Goal: Task Accomplishment & Management: Manage account settings

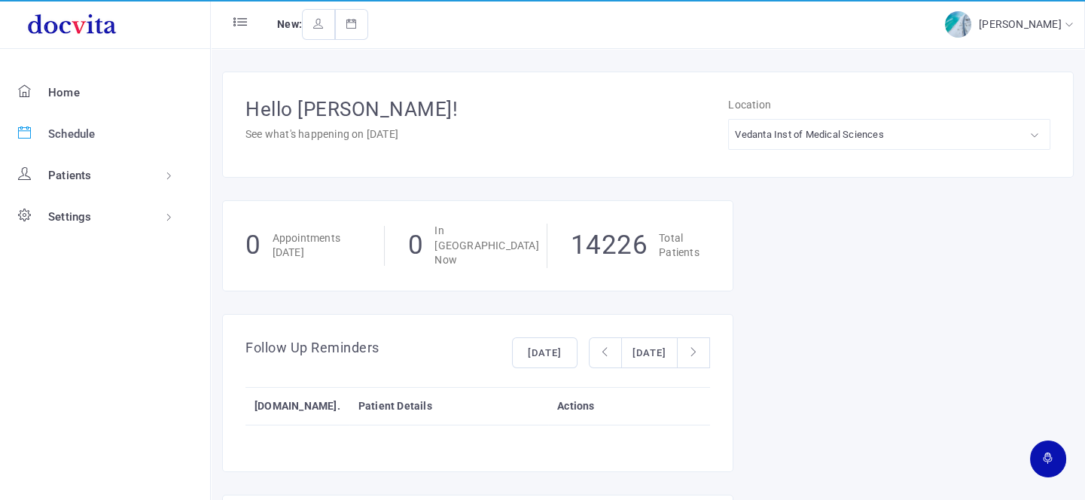
click at [53, 131] on span "Schedule" at bounding box center [71, 134] width 47 height 14
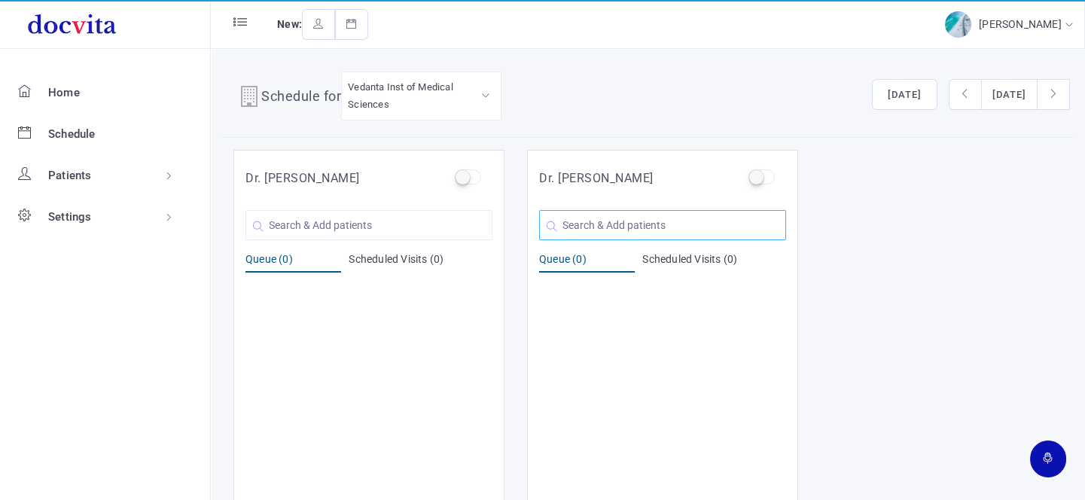
click at [574, 232] on input "text" at bounding box center [662, 225] width 247 height 30
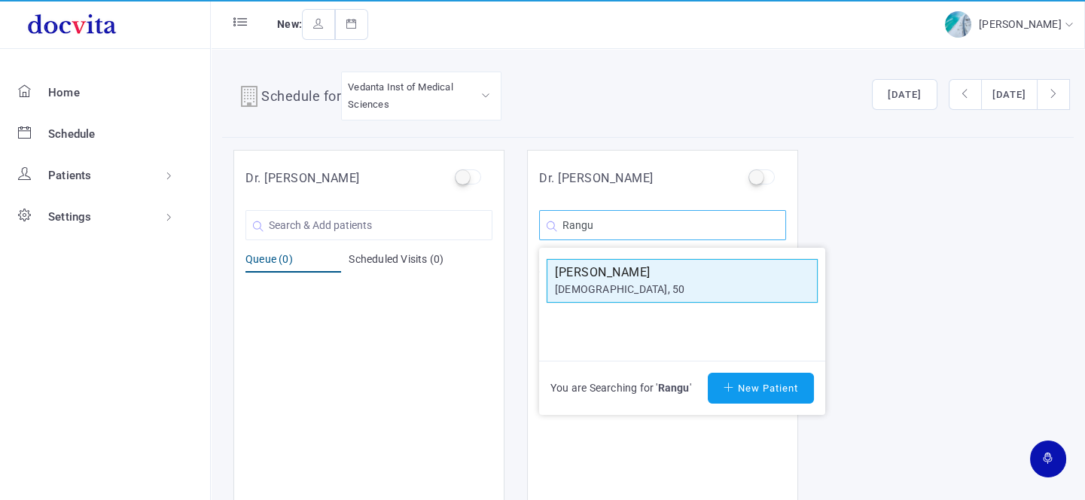
type input "Rangu"
click at [618, 269] on h5 "[PERSON_NAME]" at bounding box center [682, 272] width 254 height 18
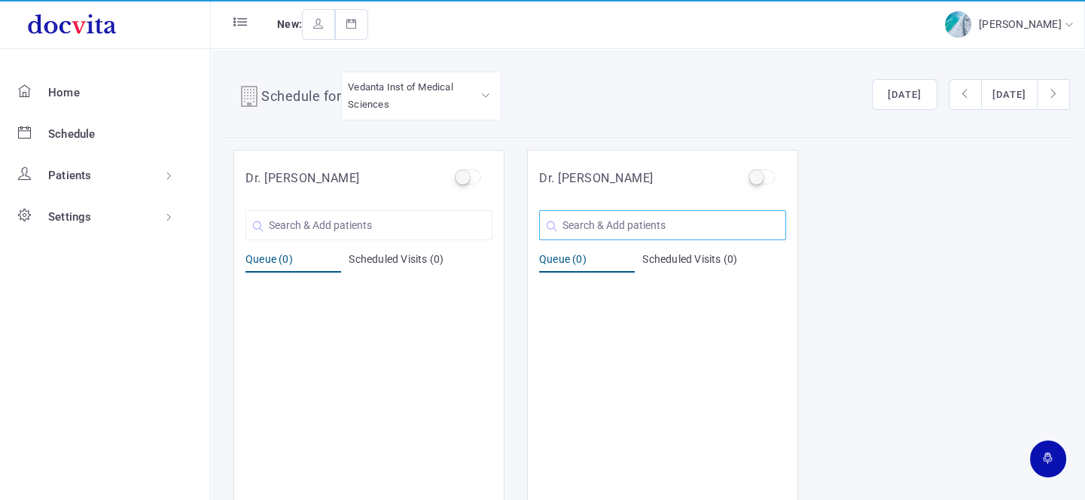
click at [618, 230] on input "text" at bounding box center [662, 225] width 247 height 30
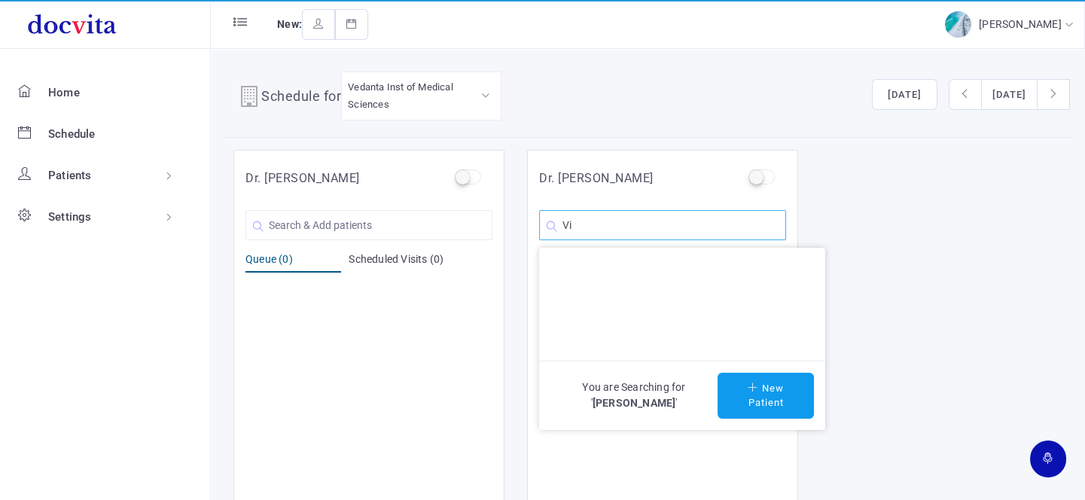
type input "V"
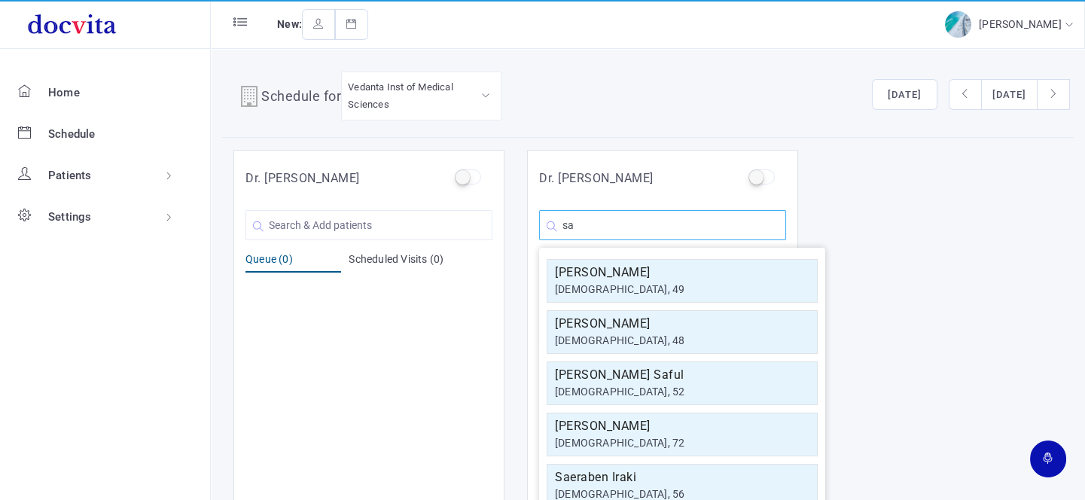
type input "s"
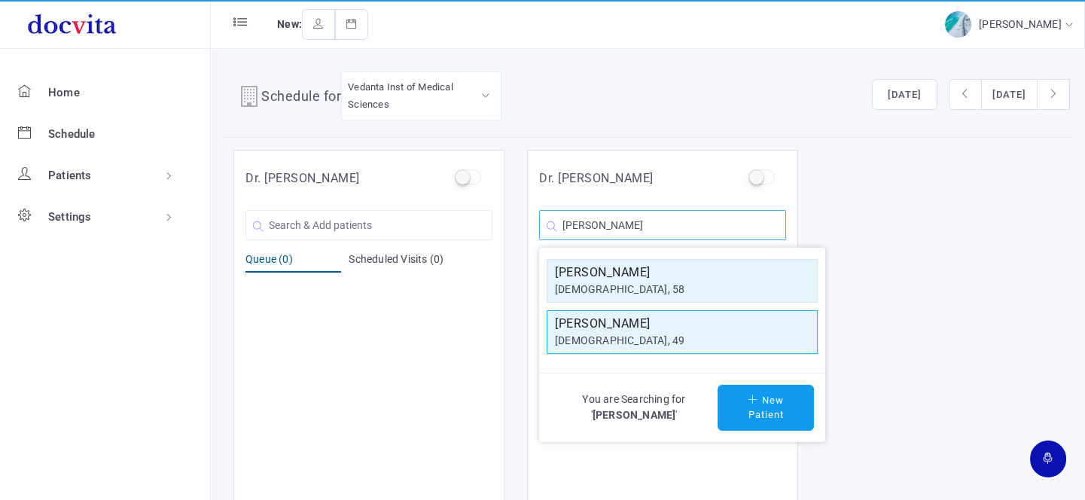
type input "[PERSON_NAME]"
click at [680, 333] on div "[DEMOGRAPHIC_DATA], 49" at bounding box center [682, 341] width 254 height 16
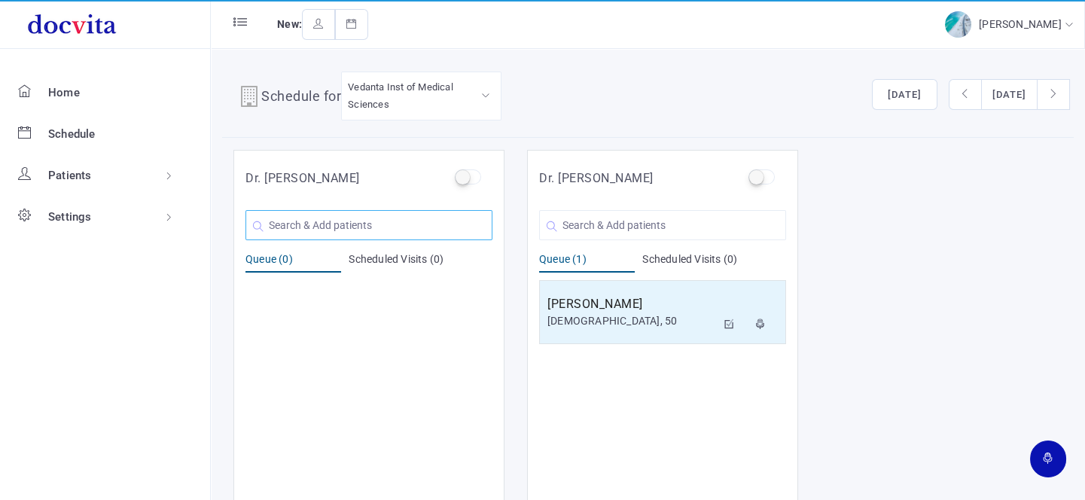
click at [374, 220] on input "text" at bounding box center [368, 225] width 247 height 30
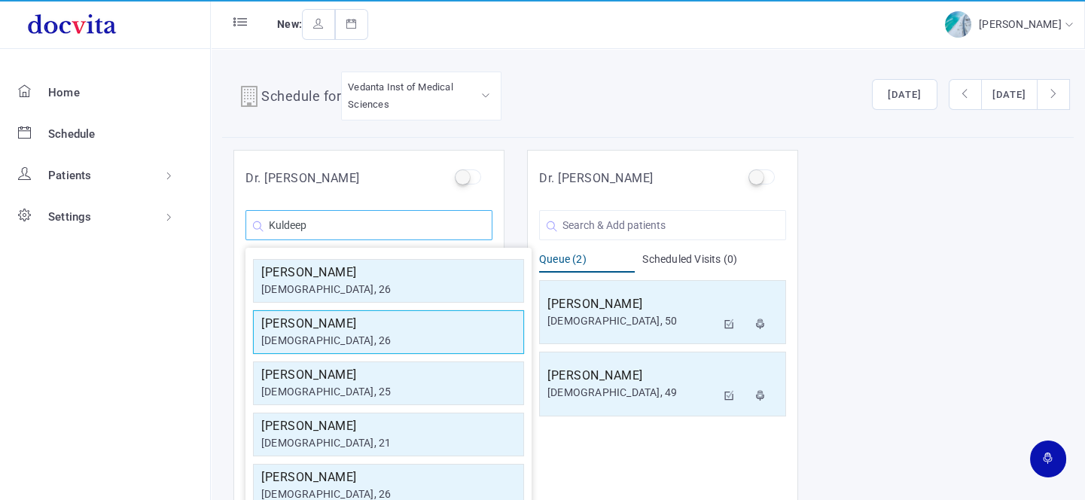
type input "Kuldeep"
click at [391, 320] on h5 "[PERSON_NAME]" at bounding box center [388, 324] width 254 height 18
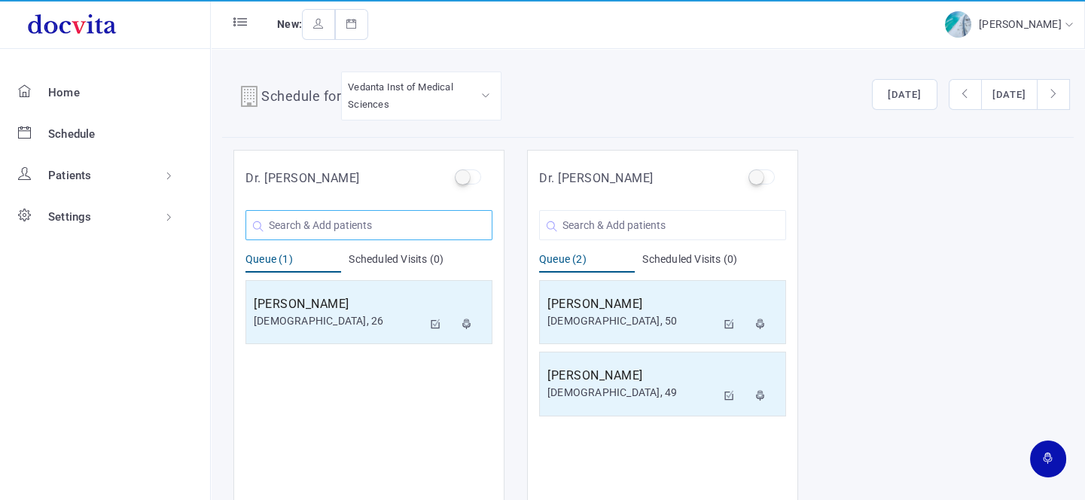
click at [324, 229] on input "text" at bounding box center [368, 225] width 247 height 30
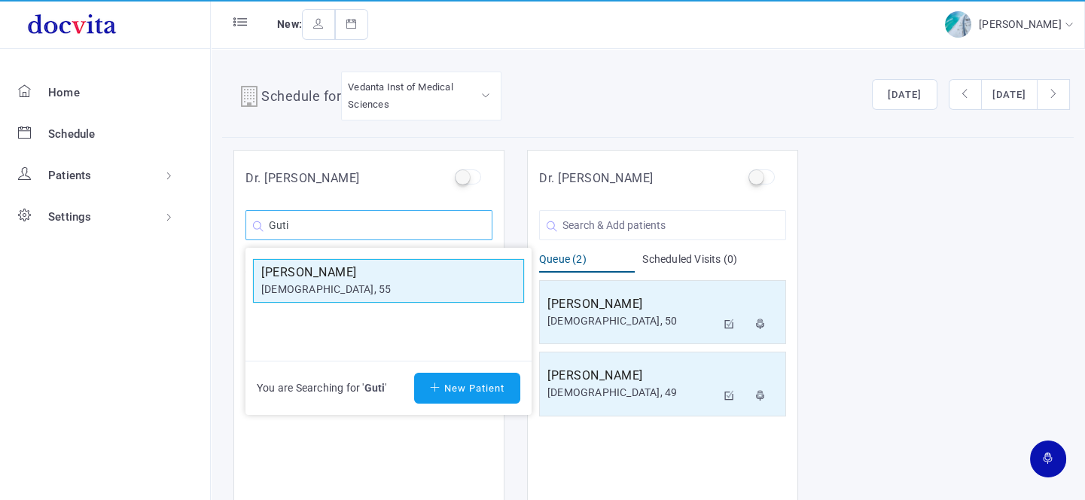
type input "Guti"
click at [310, 286] on div "[DEMOGRAPHIC_DATA], 55" at bounding box center [388, 290] width 254 height 16
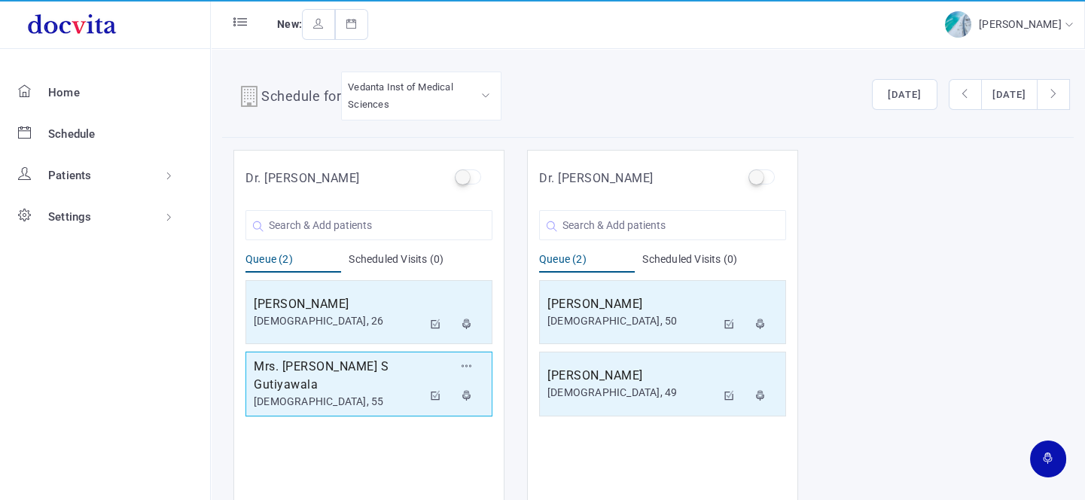
drag, startPoint x: 315, startPoint y: 385, endPoint x: 324, endPoint y: 382, distance: 9.1
click at [316, 394] on div "[DEMOGRAPHIC_DATA], 55" at bounding box center [338, 402] width 169 height 16
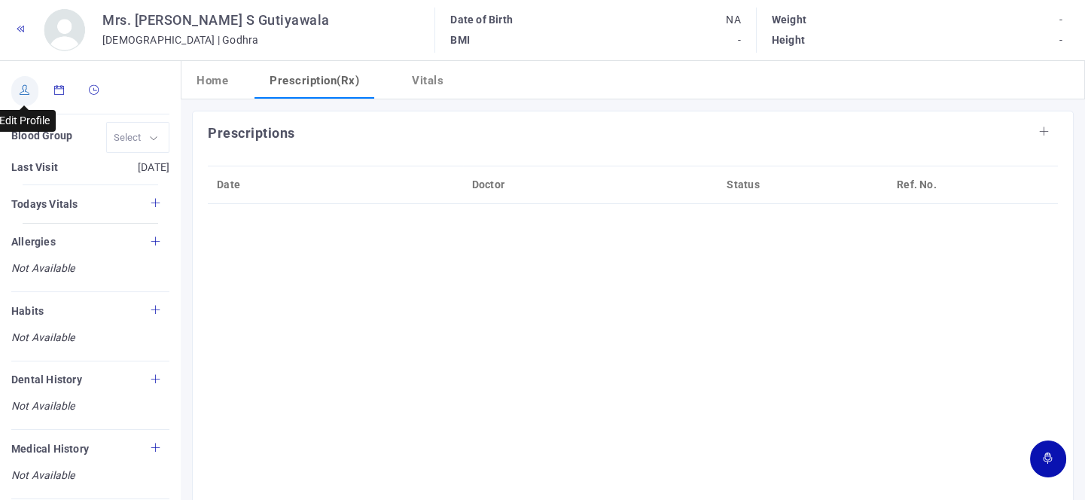
click at [20, 88] on icon at bounding box center [25, 90] width 11 height 10
type input "[PERSON_NAME]"
type input "55"
type input "Godhra"
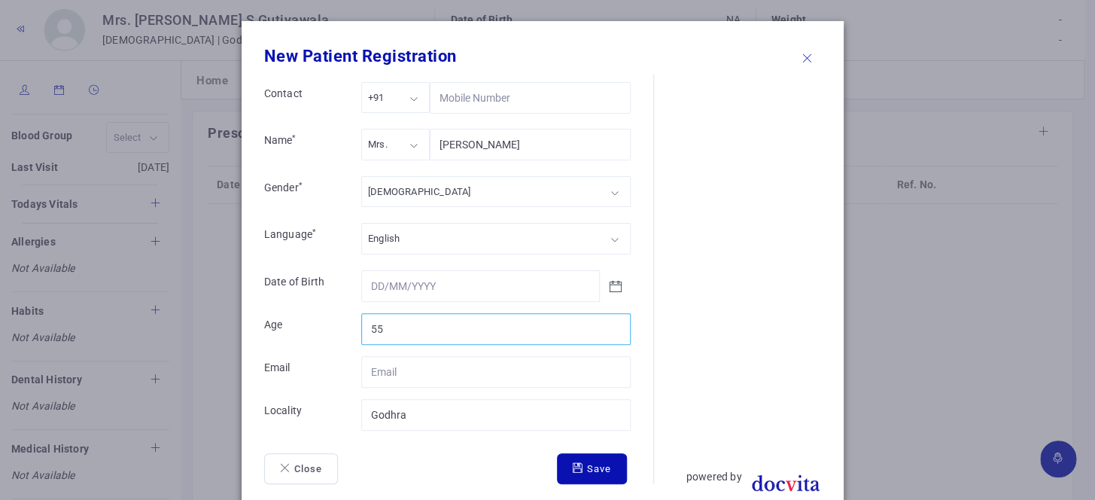
click at [422, 322] on input "55" at bounding box center [495, 329] width 269 height 32
type input "58"
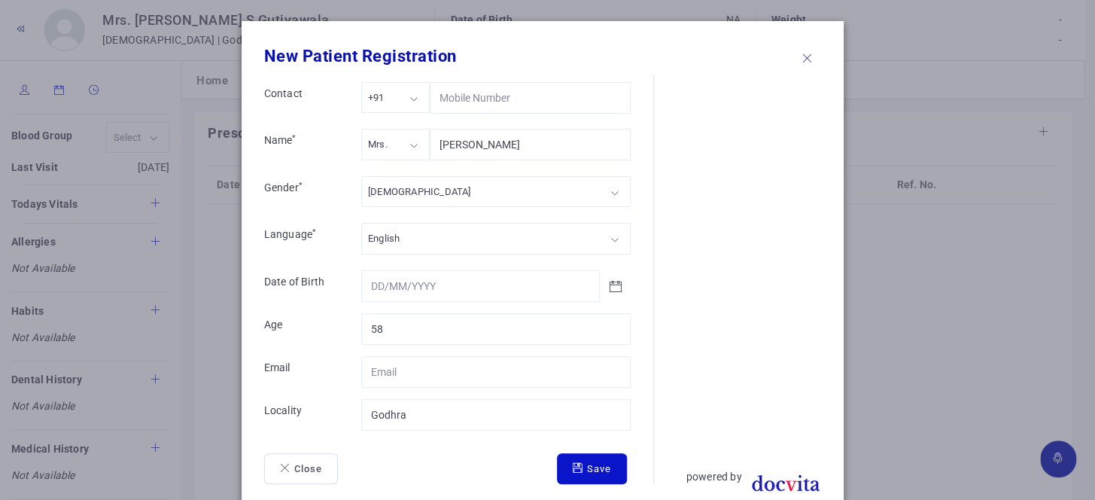
click at [589, 461] on button "Save" at bounding box center [592, 469] width 70 height 32
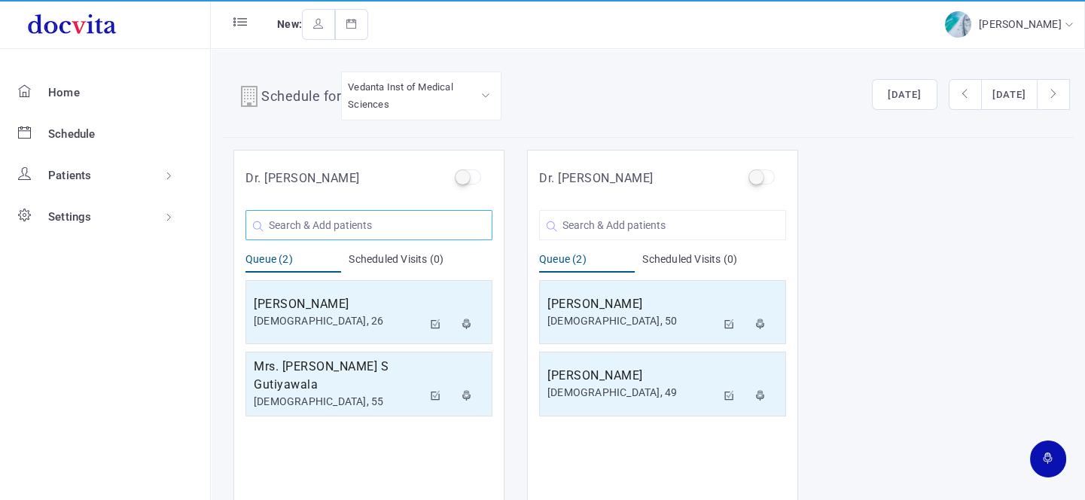
click at [427, 228] on input "text" at bounding box center [368, 225] width 247 height 30
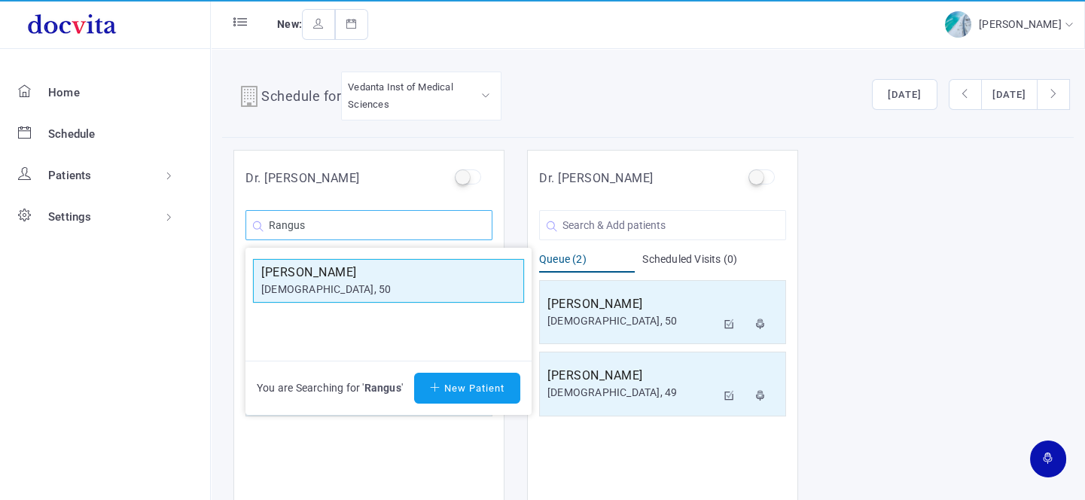
type input "Rangus"
click at [412, 279] on h5 "[PERSON_NAME]" at bounding box center [388, 272] width 254 height 18
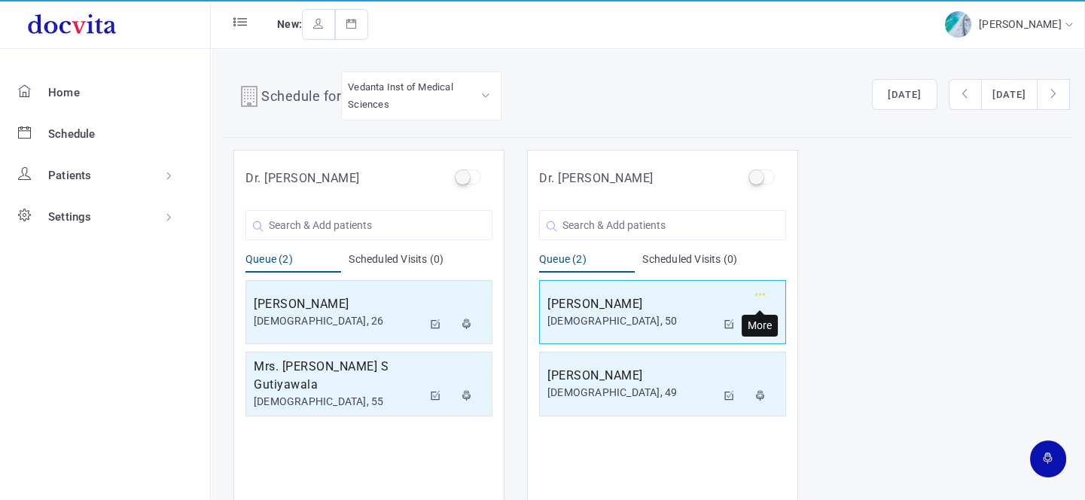
click at [755, 294] on icon "button" at bounding box center [760, 295] width 11 height 10
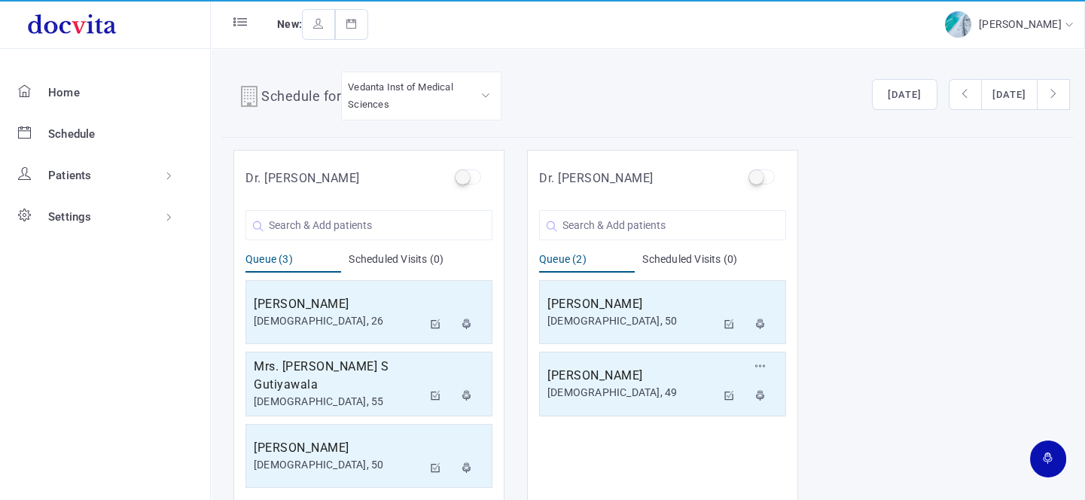
click at [699, 362] on div "[PERSON_NAME] [DEMOGRAPHIC_DATA], 49 Reschedule Cancel" at bounding box center [662, 384] width 247 height 65
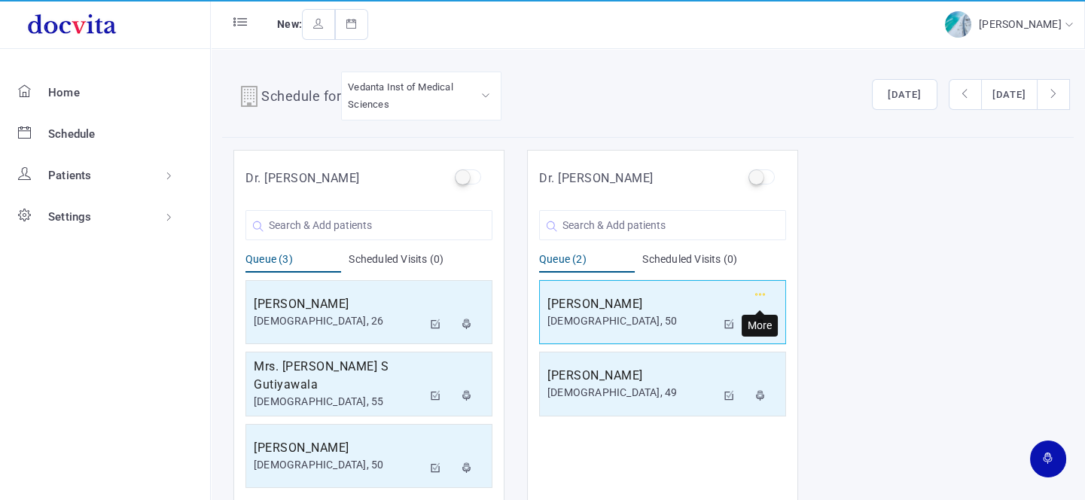
click at [758, 294] on icon "button" at bounding box center [760, 295] width 11 height 10
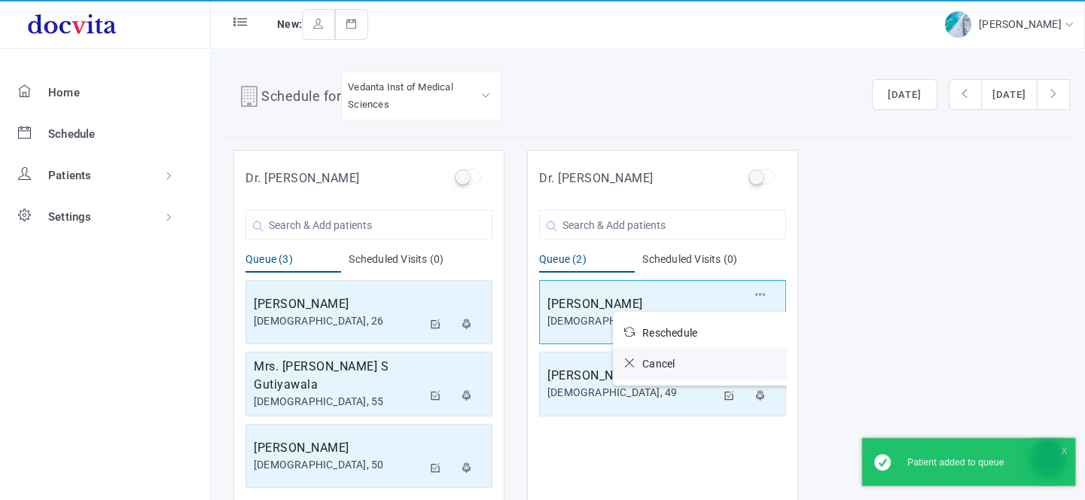
click at [662, 358] on span "Cancel" at bounding box center [658, 364] width 32 height 12
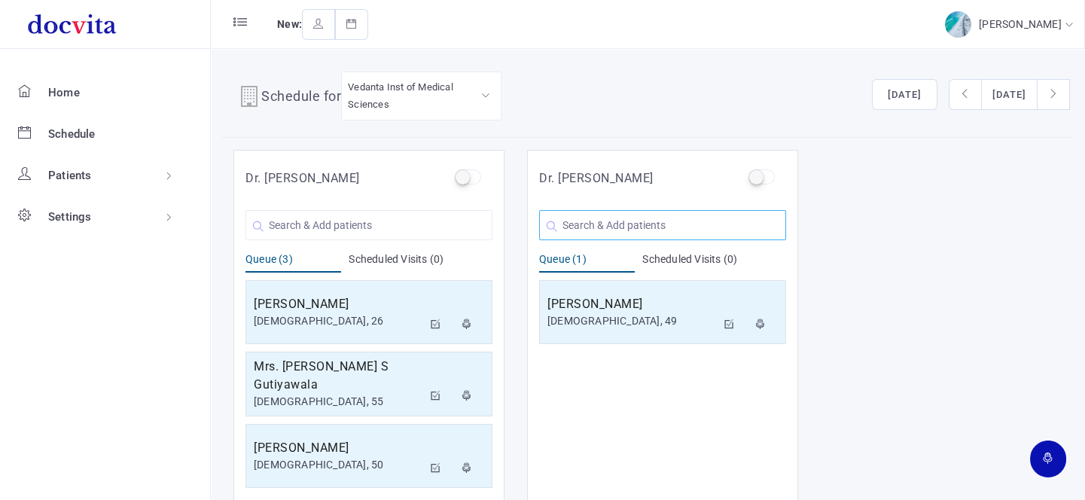
click at [612, 221] on input "text" at bounding box center [662, 225] width 247 height 30
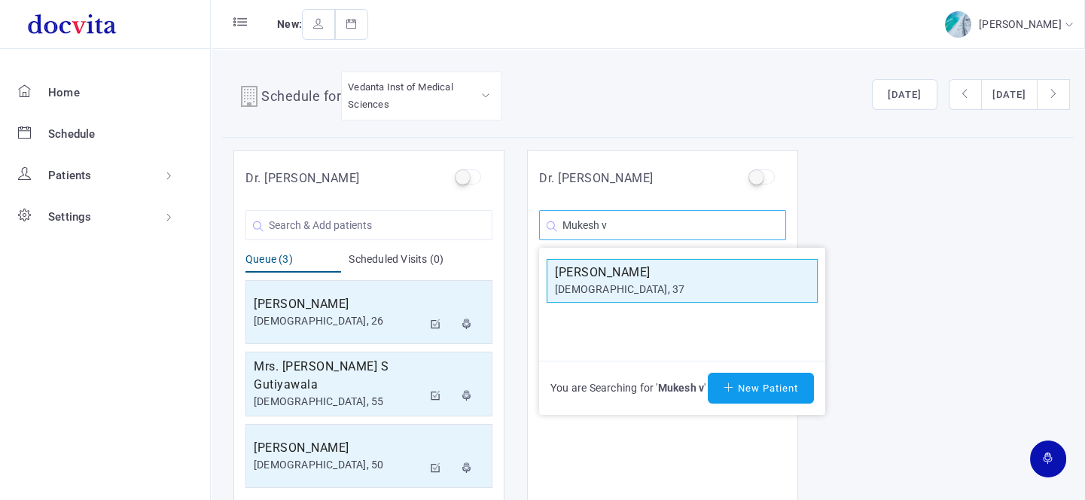
type input "Mukesh v"
click at [671, 283] on div "[DEMOGRAPHIC_DATA], 37" at bounding box center [682, 290] width 254 height 16
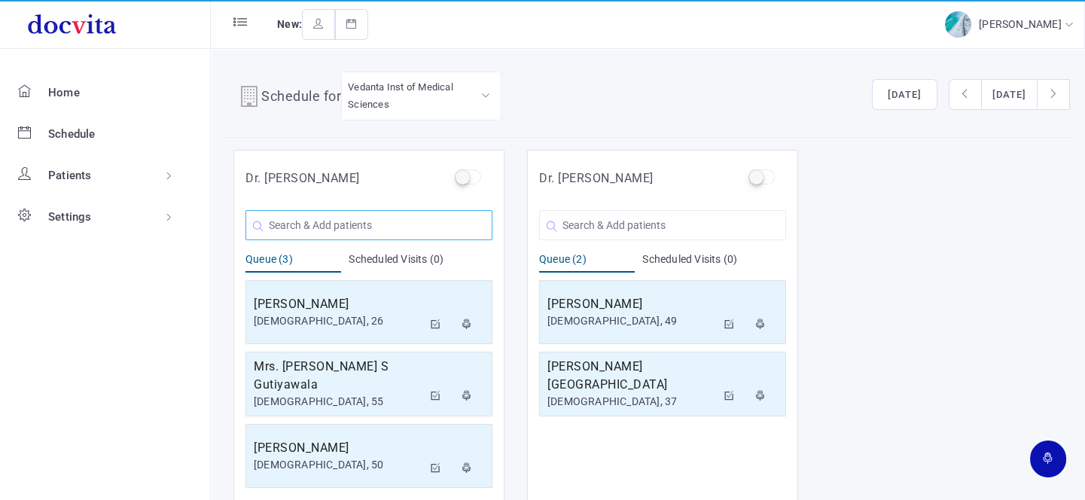
click at [410, 226] on input "text" at bounding box center [368, 225] width 247 height 30
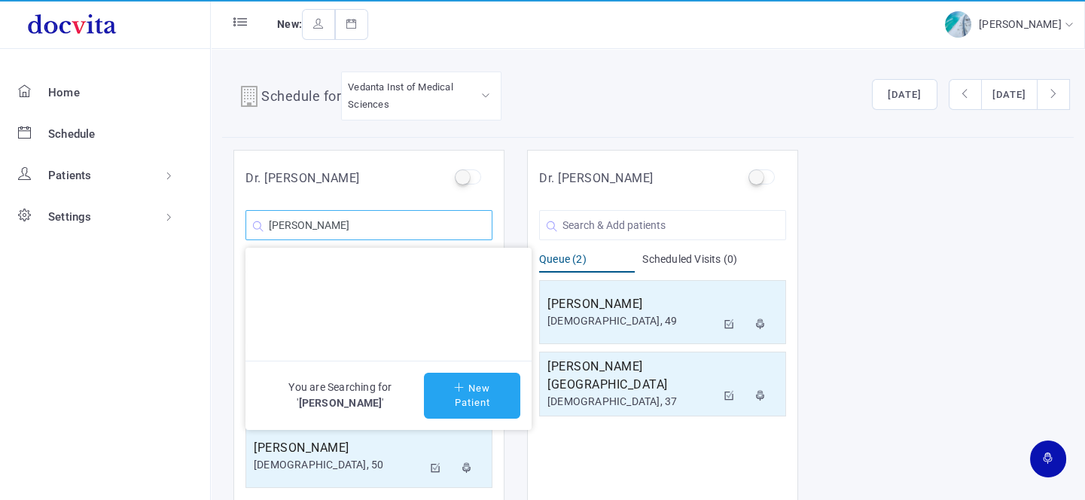
type input "[PERSON_NAME]"
click at [479, 392] on button "New Patient" at bounding box center [472, 396] width 96 height 46
type input "[PERSON_NAME]"
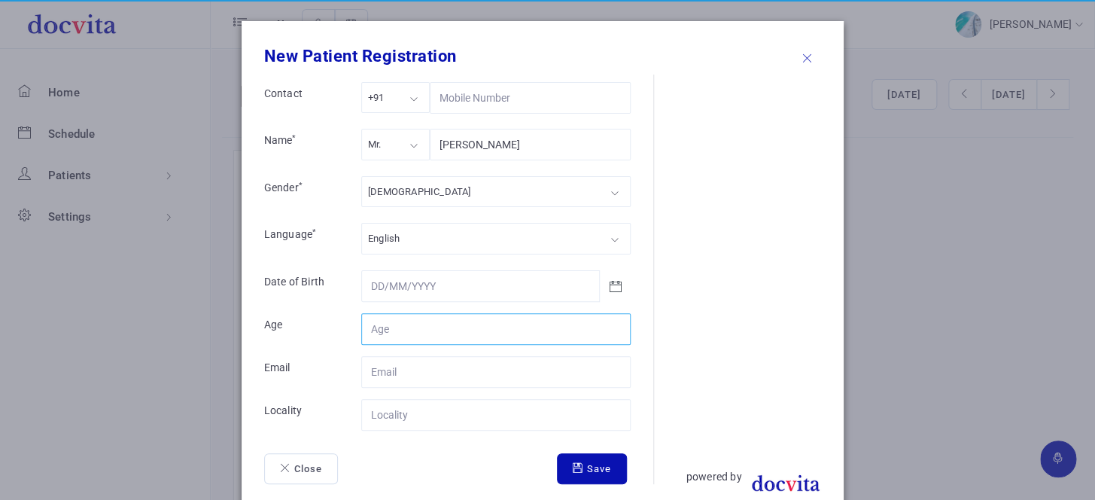
click at [390, 327] on input "Contact" at bounding box center [495, 329] width 269 height 32
type input "44"
click at [477, 414] on input "Contact" at bounding box center [495, 415] width 269 height 32
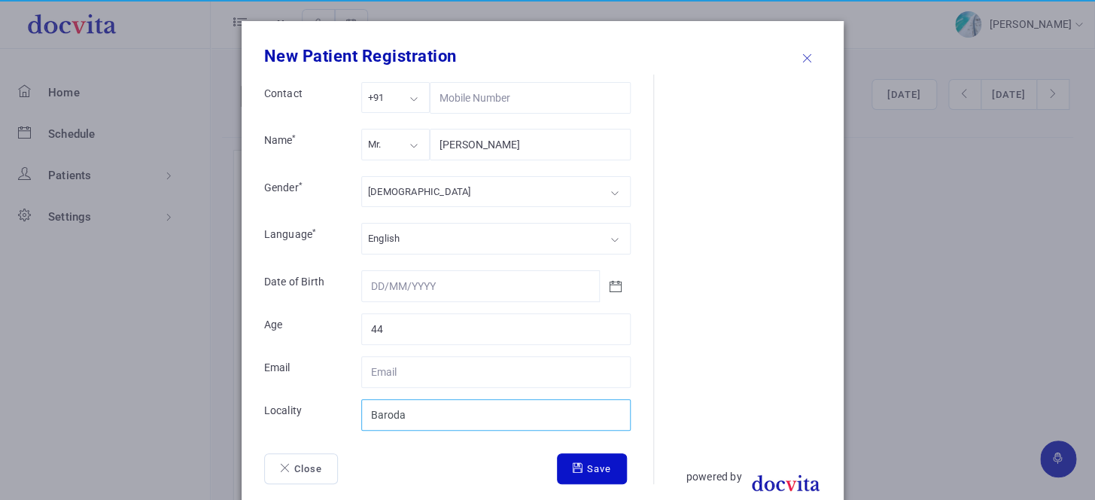
type input "Baroda"
click at [602, 466] on button "Save" at bounding box center [592, 469] width 70 height 32
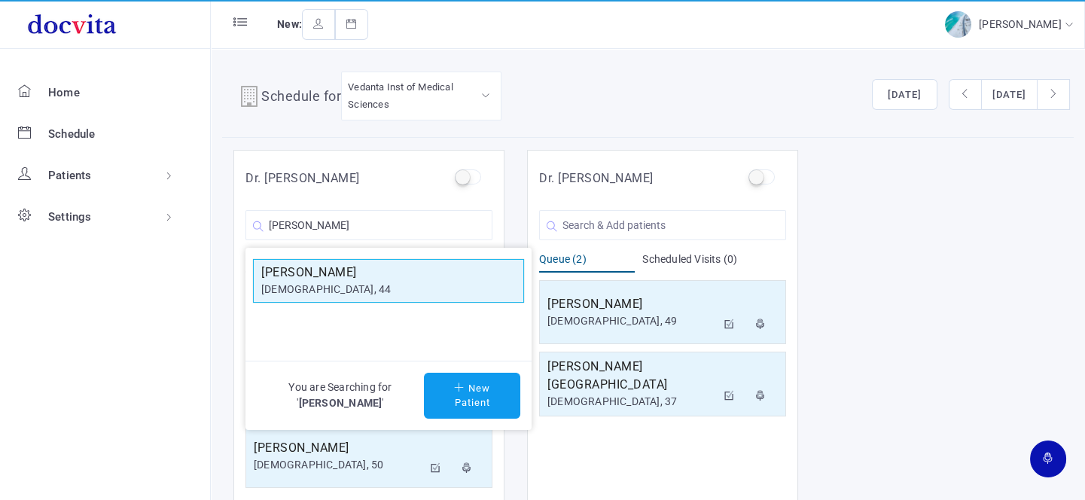
click at [358, 282] on div "[DEMOGRAPHIC_DATA], 44" at bounding box center [388, 290] width 254 height 16
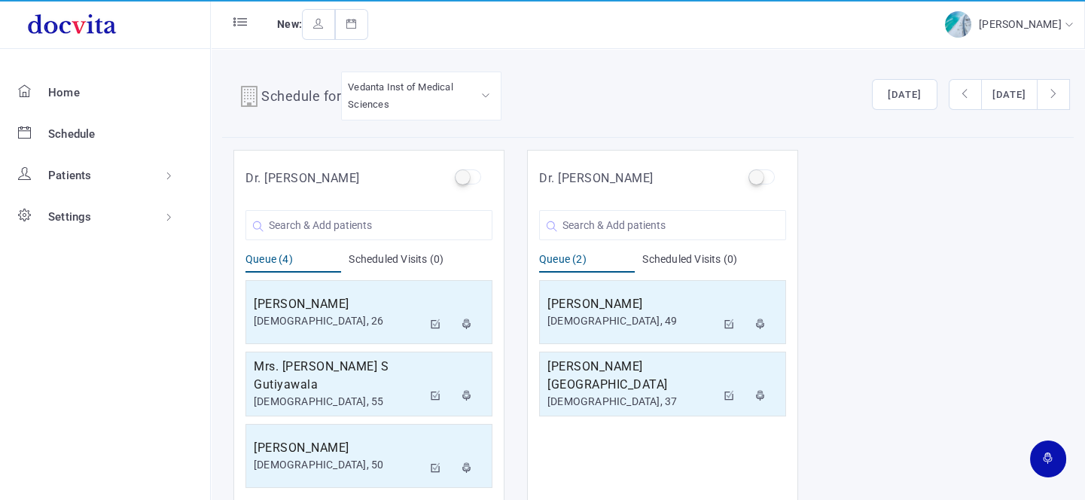
click at [355, 254] on div "Scheduled Visits (0)" at bounding box center [421, 261] width 144 height 21
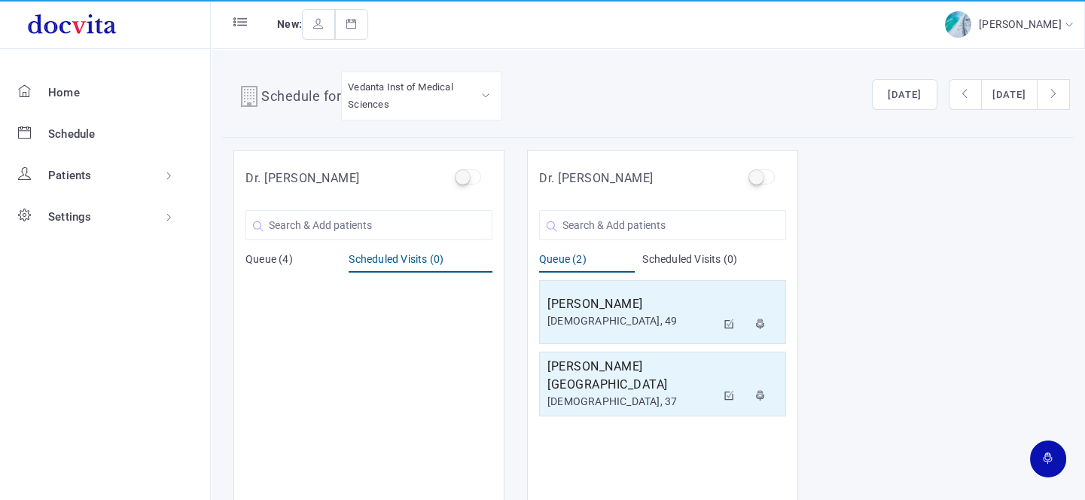
click at [291, 256] on div "Queue (4)" at bounding box center [293, 261] width 96 height 21
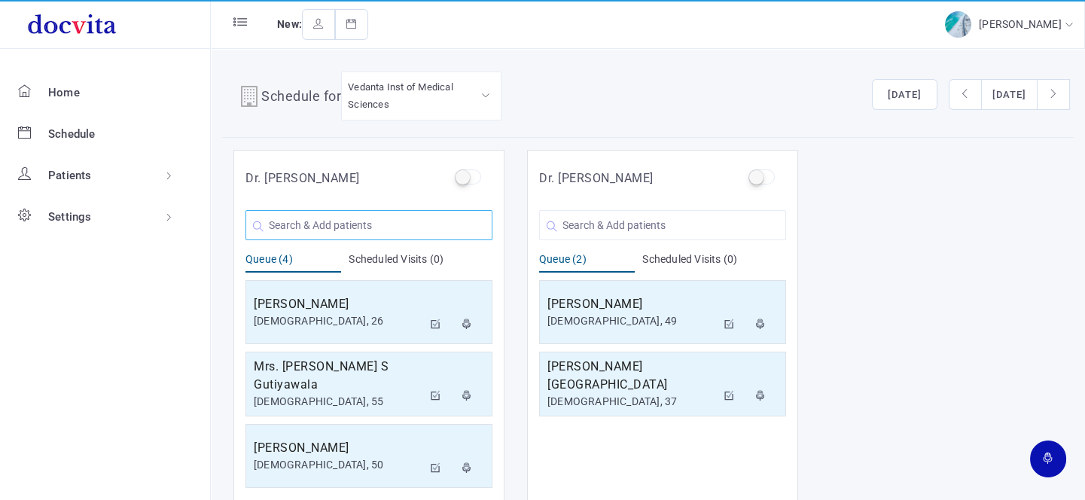
click at [308, 227] on input "text" at bounding box center [368, 225] width 247 height 30
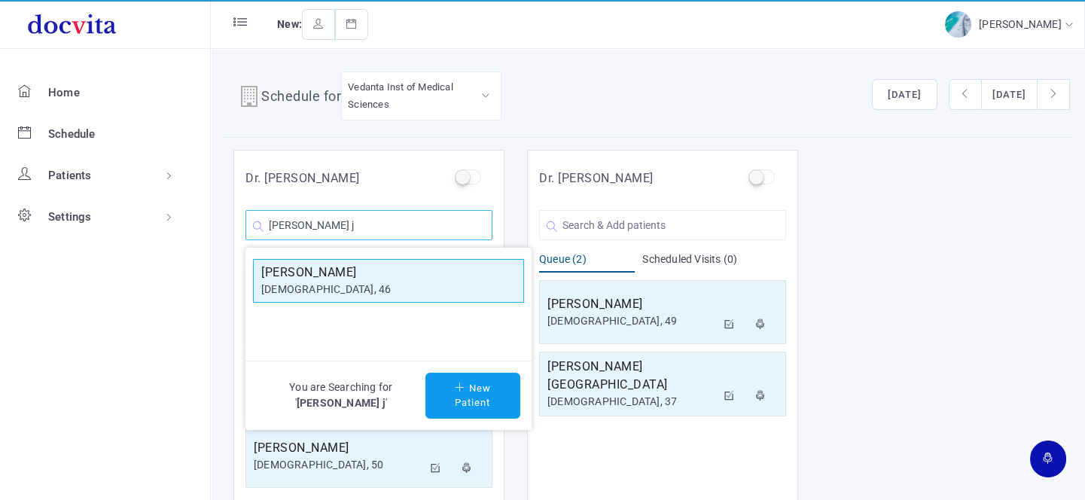
type input "[PERSON_NAME] j"
click at [291, 278] on h5 "[PERSON_NAME]" at bounding box center [388, 272] width 254 height 18
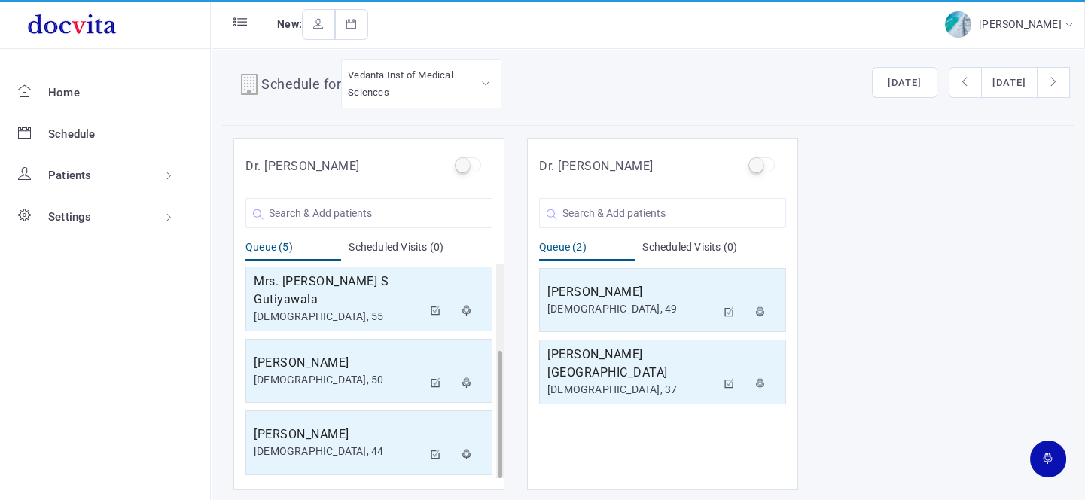
scroll to position [145, 0]
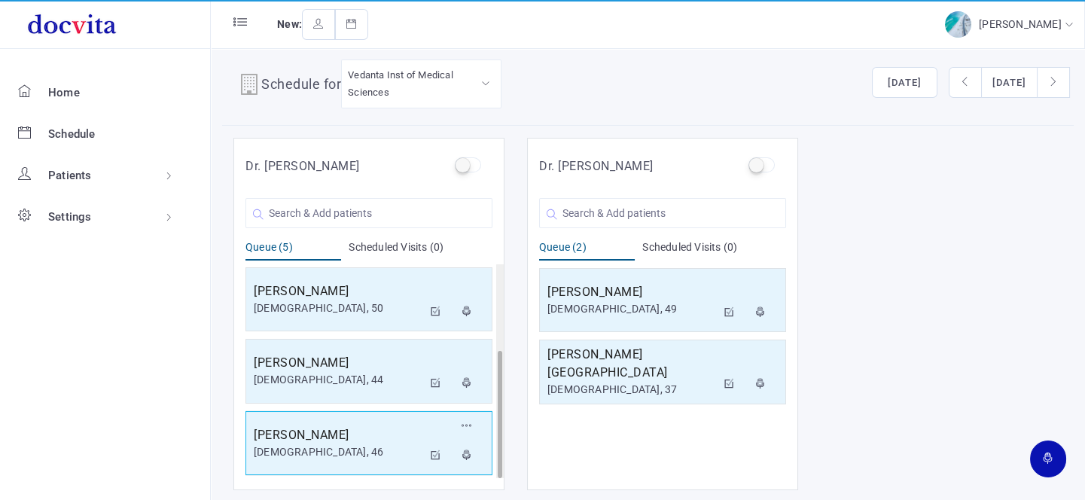
click at [332, 426] on h5 "[PERSON_NAME]" at bounding box center [338, 435] width 169 height 18
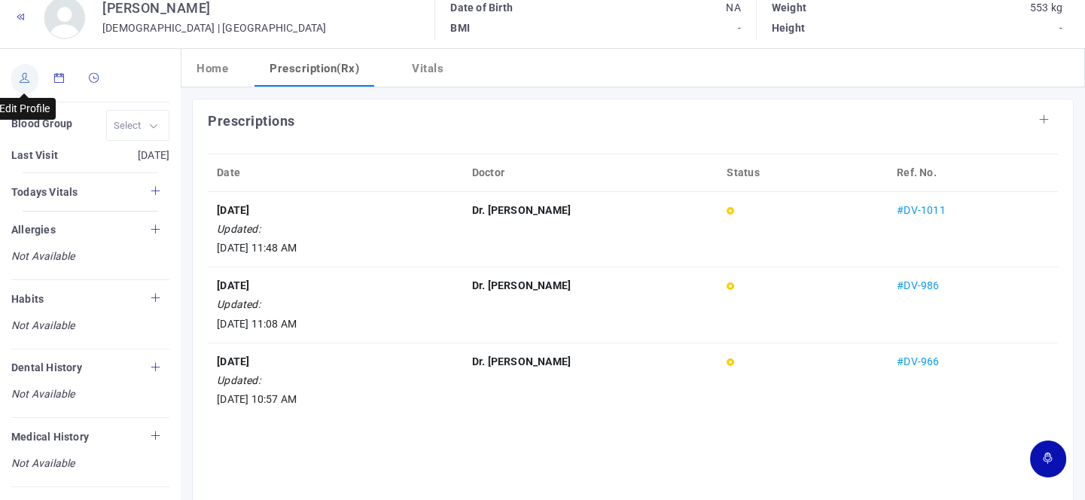
click at [29, 72] on link at bounding box center [24, 79] width 27 height 30
type input "[PERSON_NAME]"
type input "46"
type input "[GEOGRAPHIC_DATA]"
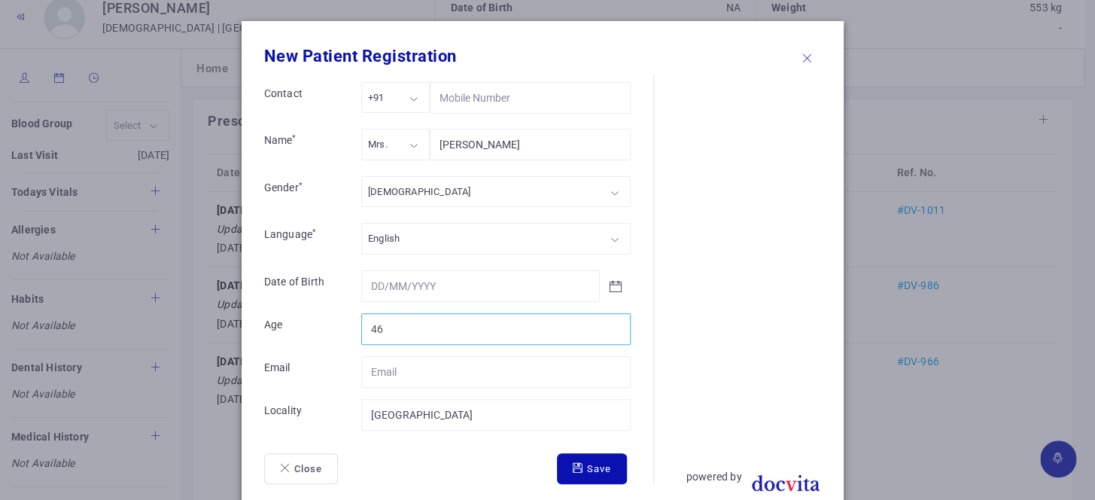
click at [418, 324] on input "46" at bounding box center [495, 329] width 269 height 32
type input "47"
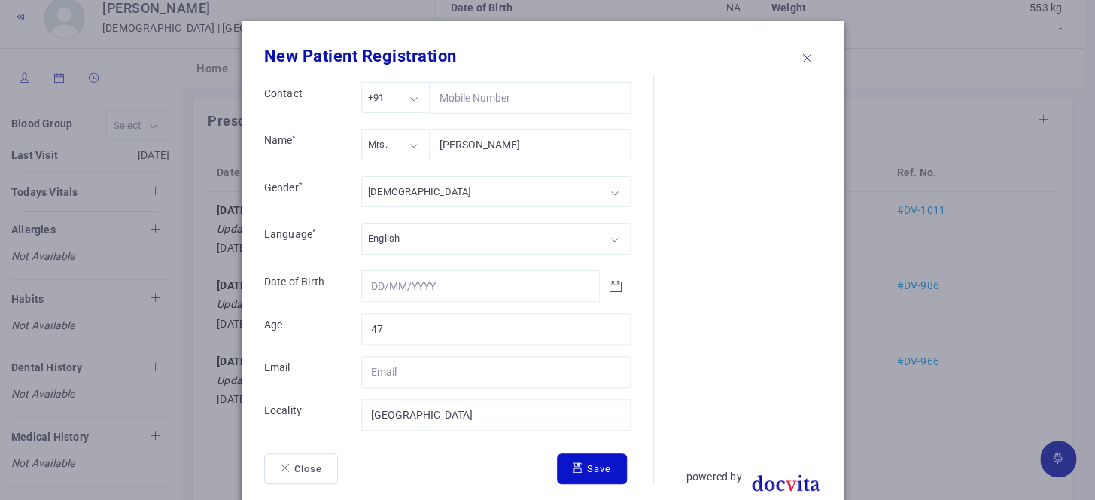
click at [557, 457] on button "Save" at bounding box center [592, 469] width 70 height 32
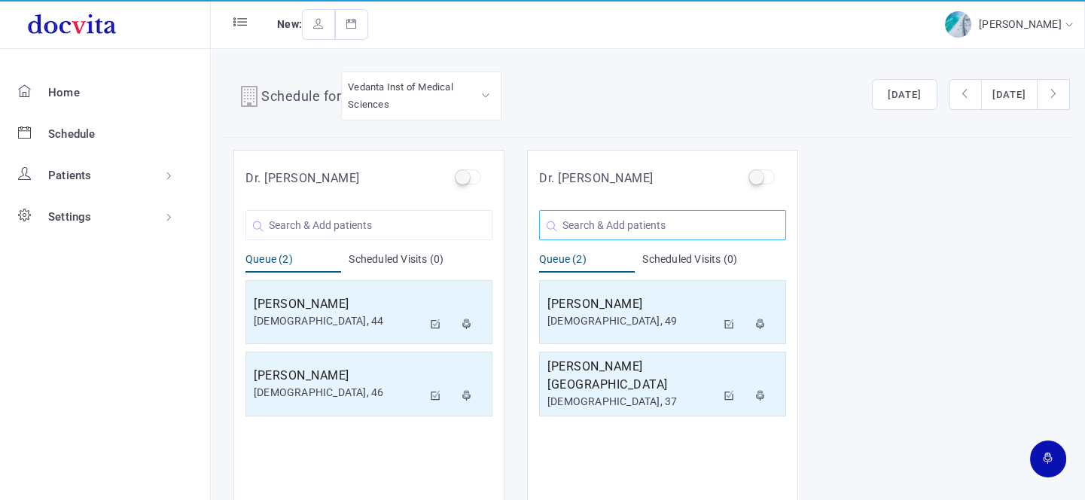
click at [592, 211] on input "text" at bounding box center [662, 225] width 247 height 30
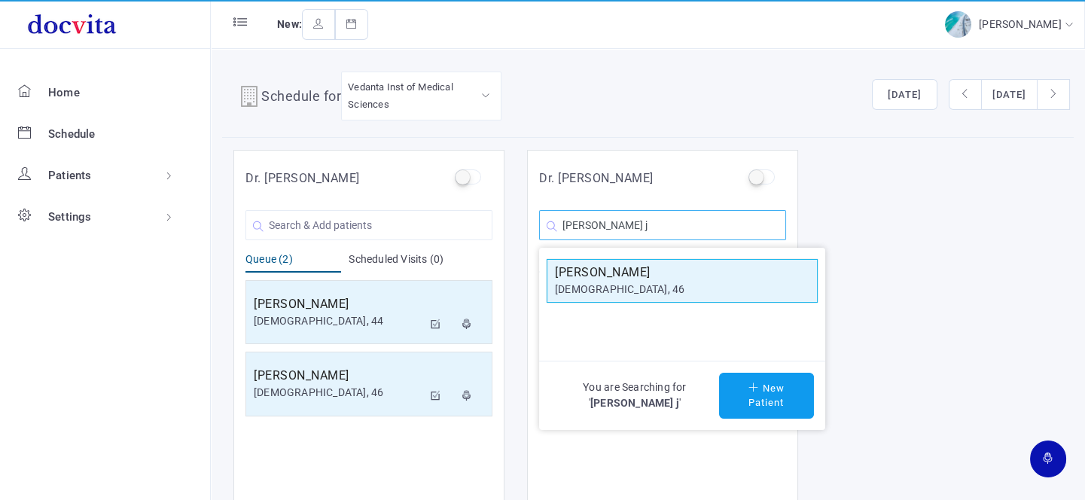
type input "[PERSON_NAME] j"
click at [728, 279] on h5 "[PERSON_NAME]" at bounding box center [682, 272] width 254 height 18
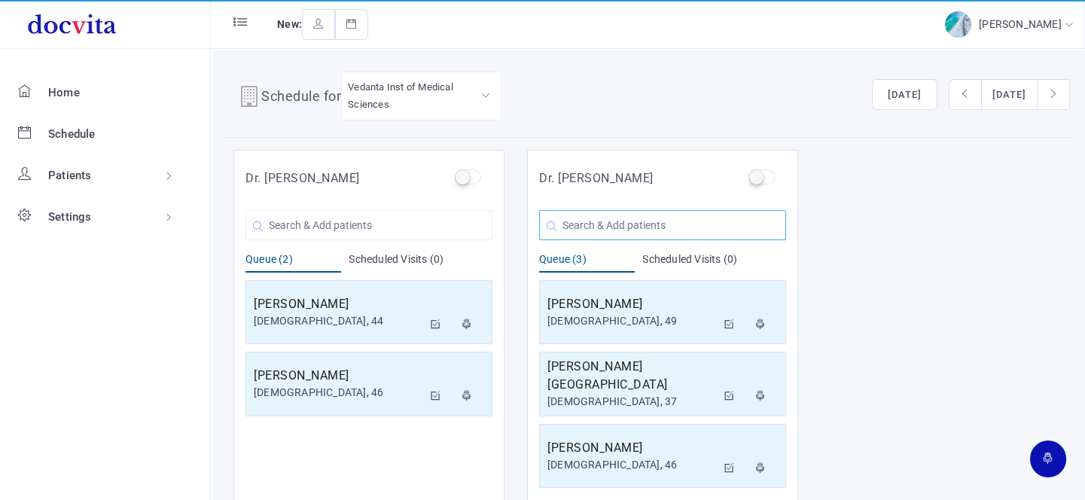
drag, startPoint x: 634, startPoint y: 218, endPoint x: 625, endPoint y: 223, distance: 10.1
click at [632, 218] on input "text" at bounding box center [662, 225] width 247 height 30
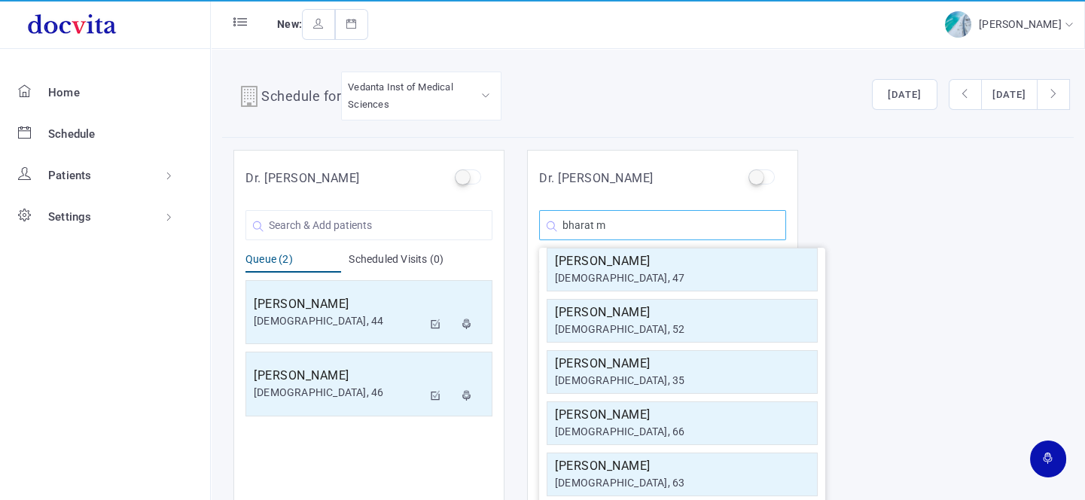
scroll to position [218, 0]
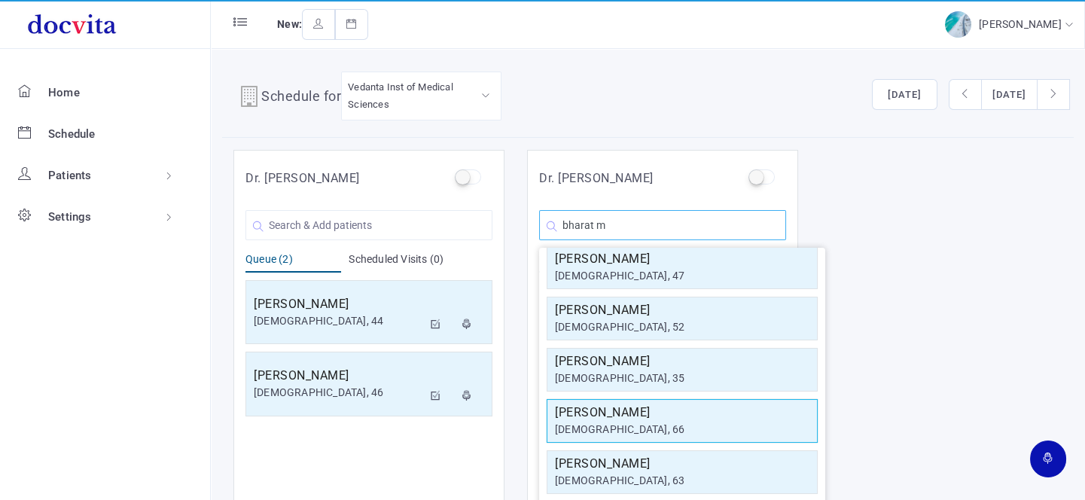
type input "bharat m"
click at [674, 422] on div "[DEMOGRAPHIC_DATA], 66" at bounding box center [682, 430] width 254 height 16
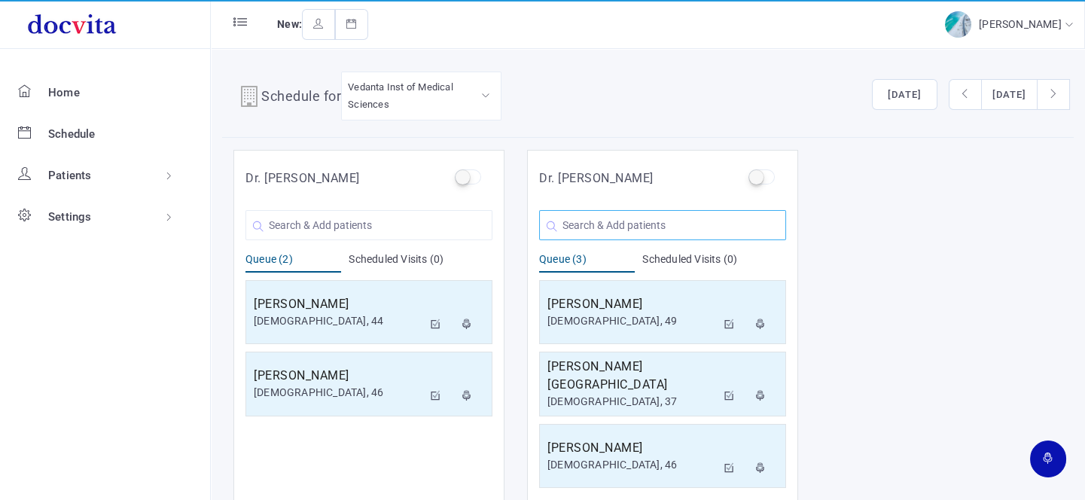
click at [592, 233] on input "text" at bounding box center [662, 225] width 247 height 30
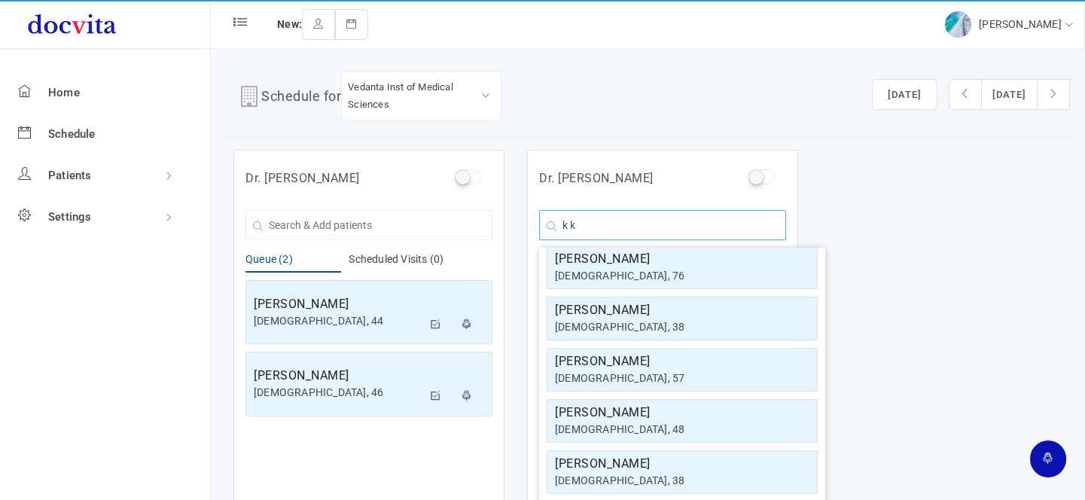
scroll to position [0, 0]
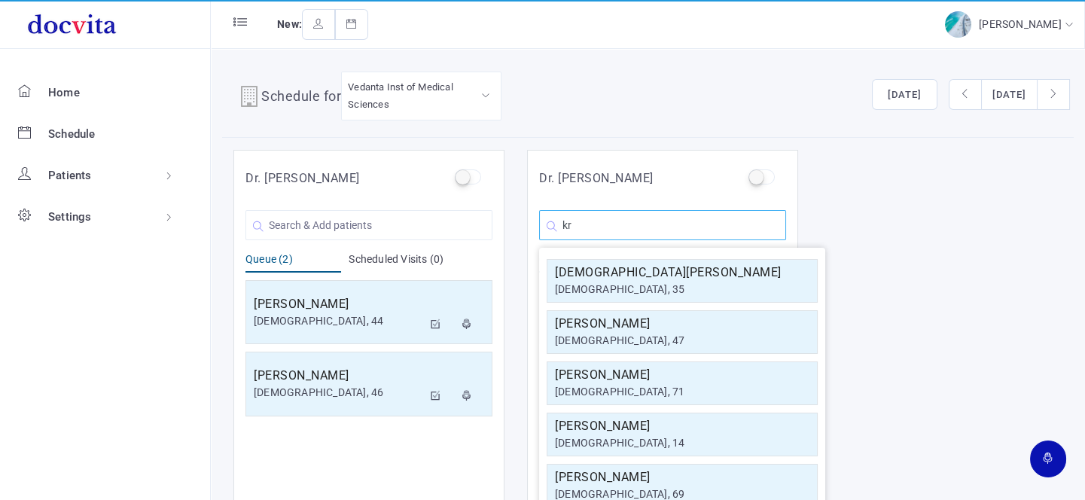
type input "k"
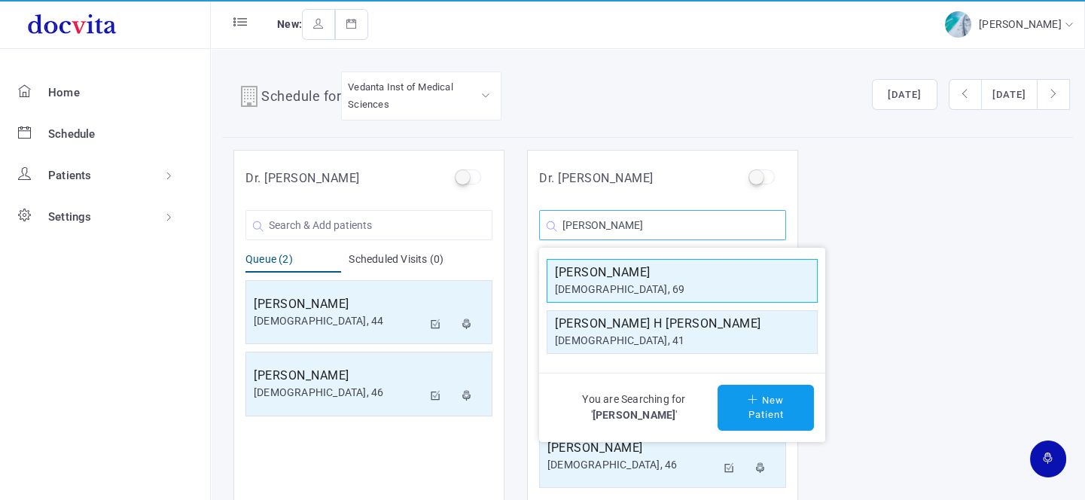
type input "[PERSON_NAME]"
click at [582, 294] on div "[DEMOGRAPHIC_DATA], 69" at bounding box center [682, 290] width 254 height 16
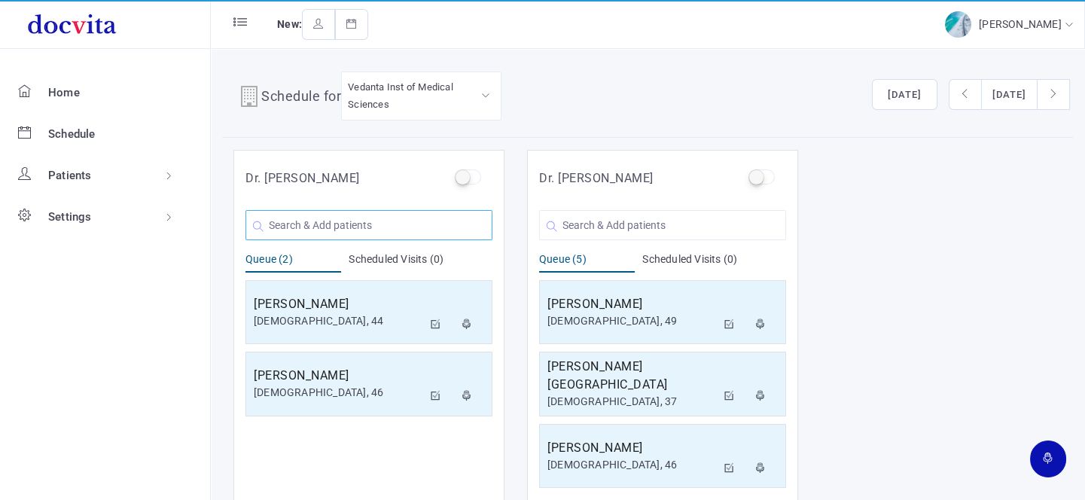
drag, startPoint x: 329, startPoint y: 212, endPoint x: 318, endPoint y: 218, distance: 12.5
click at [327, 212] on input "text" at bounding box center [368, 225] width 247 height 30
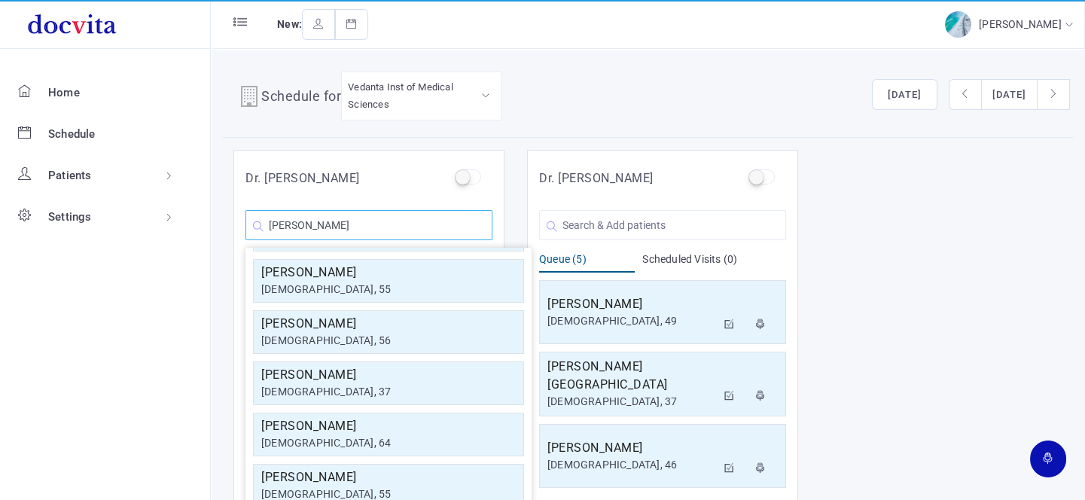
scroll to position [269, 0]
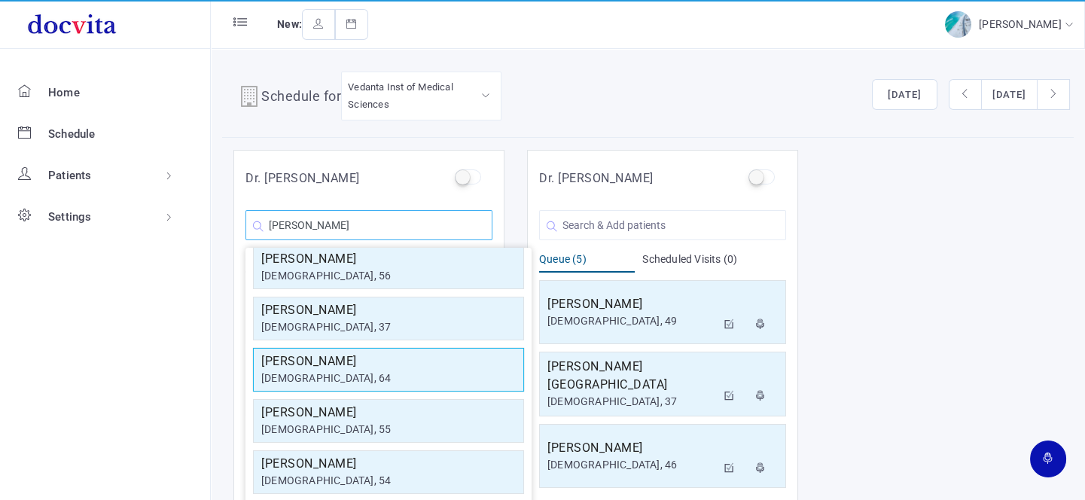
type input "[PERSON_NAME]"
click at [376, 372] on div "[DEMOGRAPHIC_DATA], 64" at bounding box center [388, 378] width 254 height 16
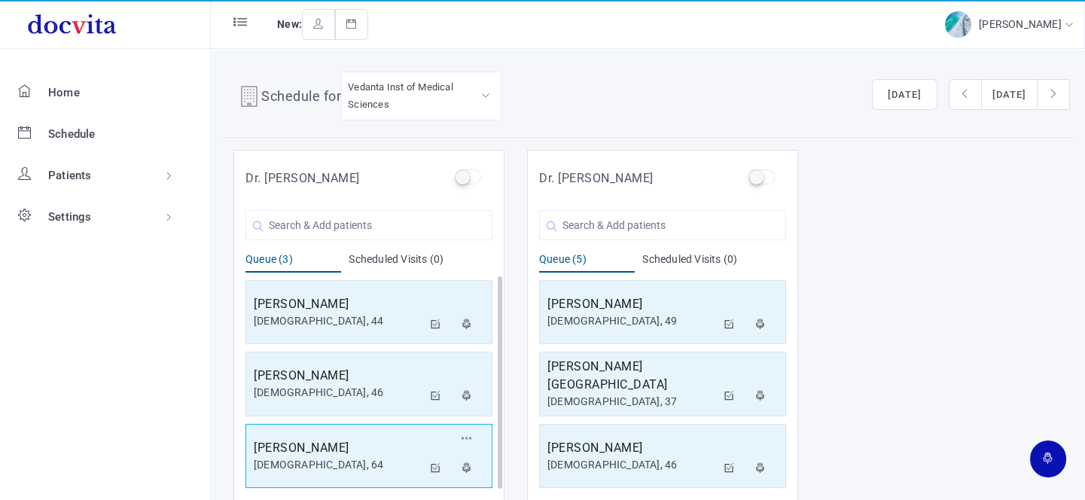
click at [368, 455] on h5 "[PERSON_NAME]" at bounding box center [338, 448] width 169 height 18
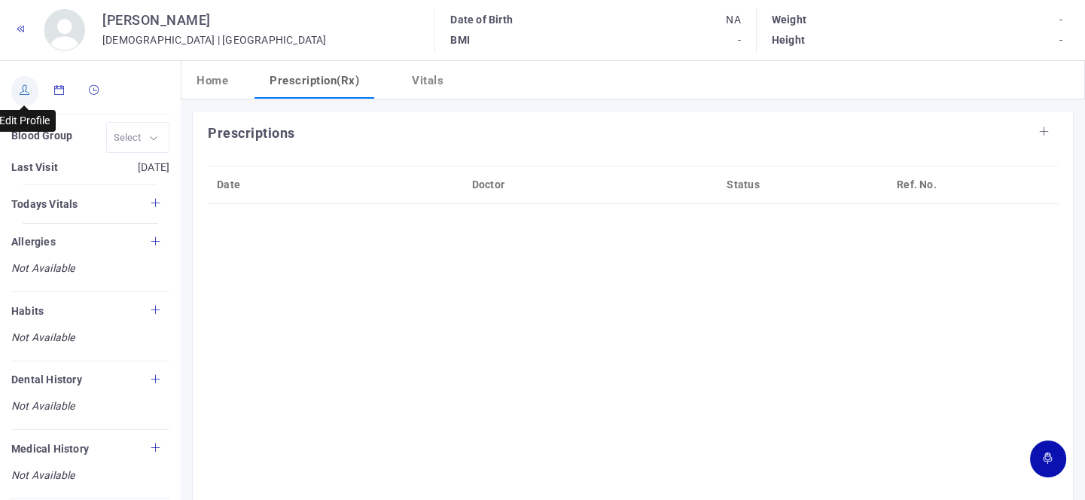
click at [26, 96] on link at bounding box center [24, 91] width 27 height 30
type input "[PERSON_NAME]"
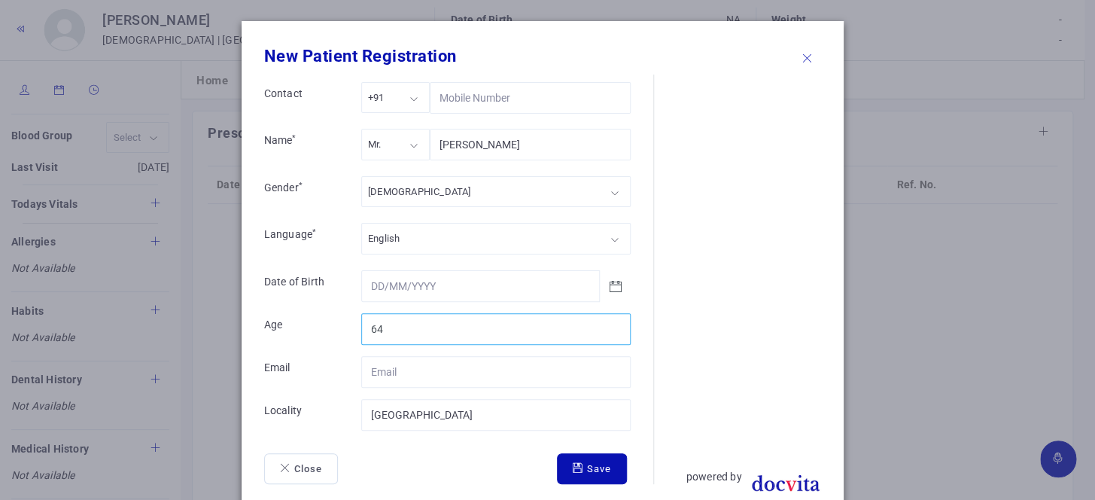
click at [395, 337] on input "64" at bounding box center [495, 329] width 269 height 32
type input "68"
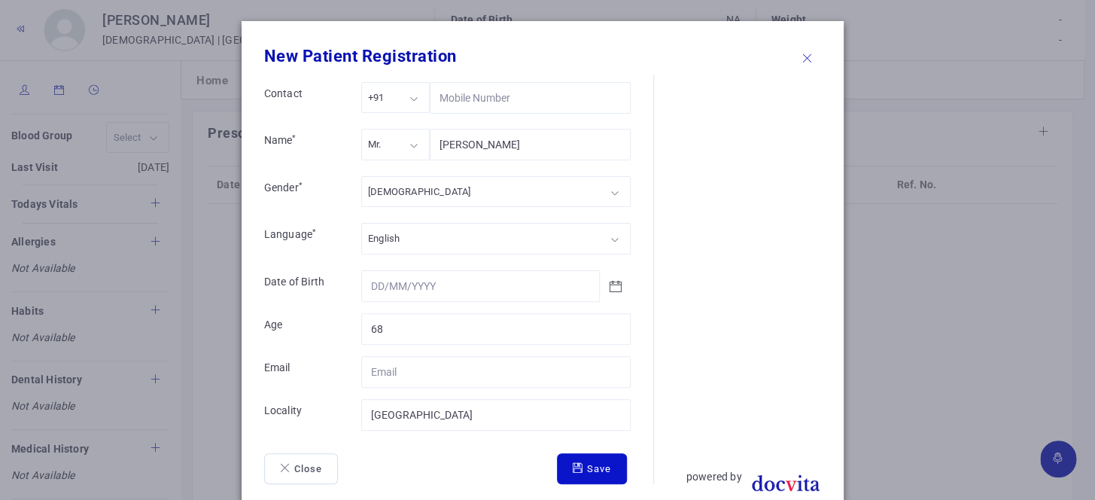
click at [585, 477] on button "Save" at bounding box center [592, 469] width 70 height 32
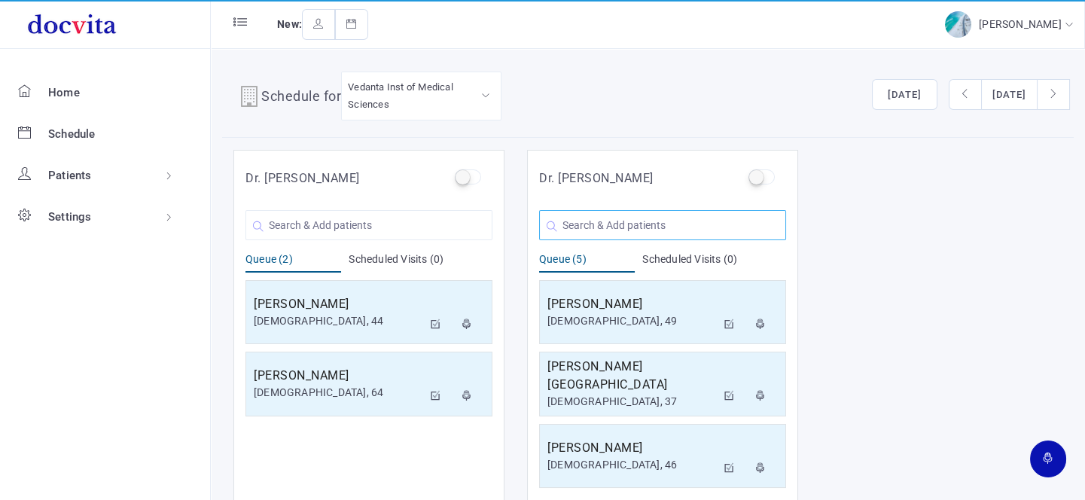
click at [566, 221] on input "text" at bounding box center [662, 225] width 247 height 30
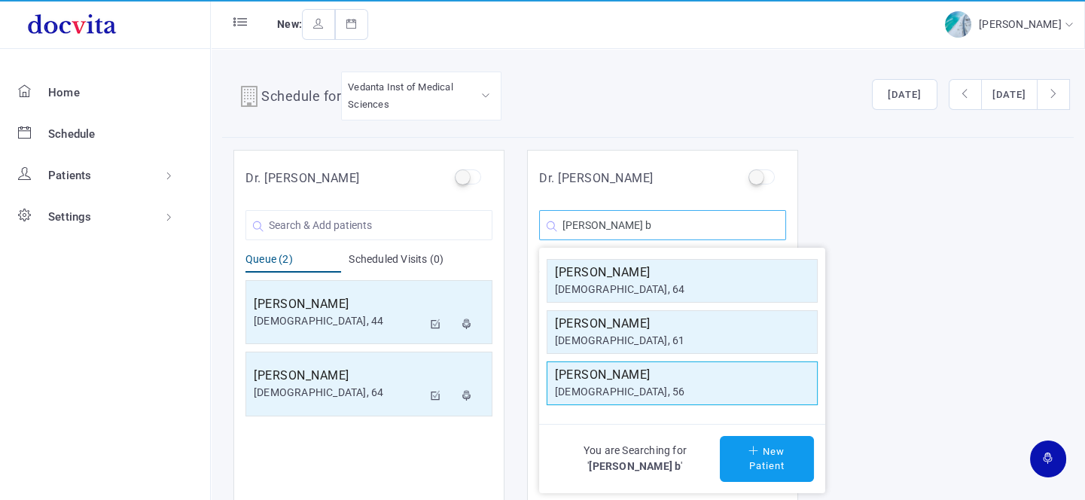
type input "[PERSON_NAME] b"
click at [572, 391] on div "[DEMOGRAPHIC_DATA], 56" at bounding box center [682, 392] width 254 height 16
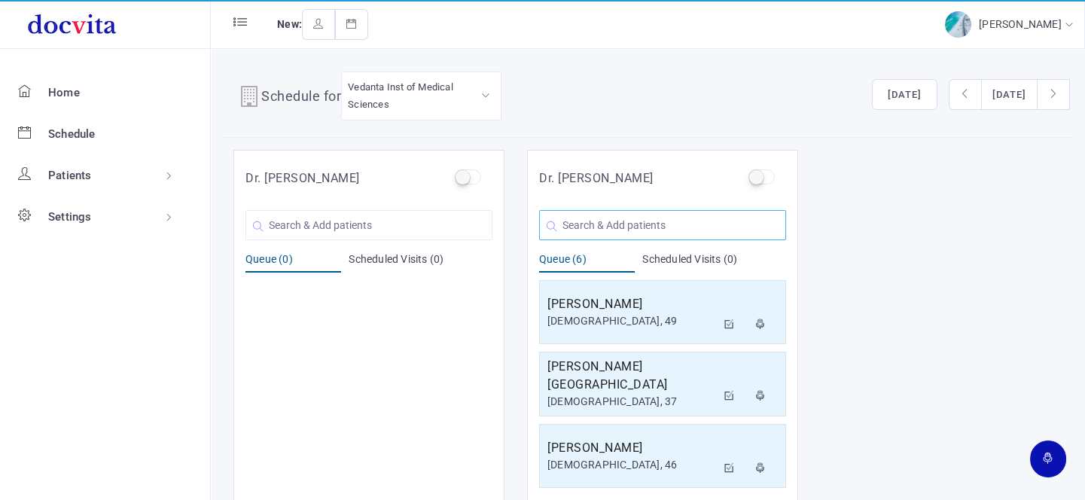
click at [626, 221] on input "text" at bounding box center [662, 225] width 247 height 30
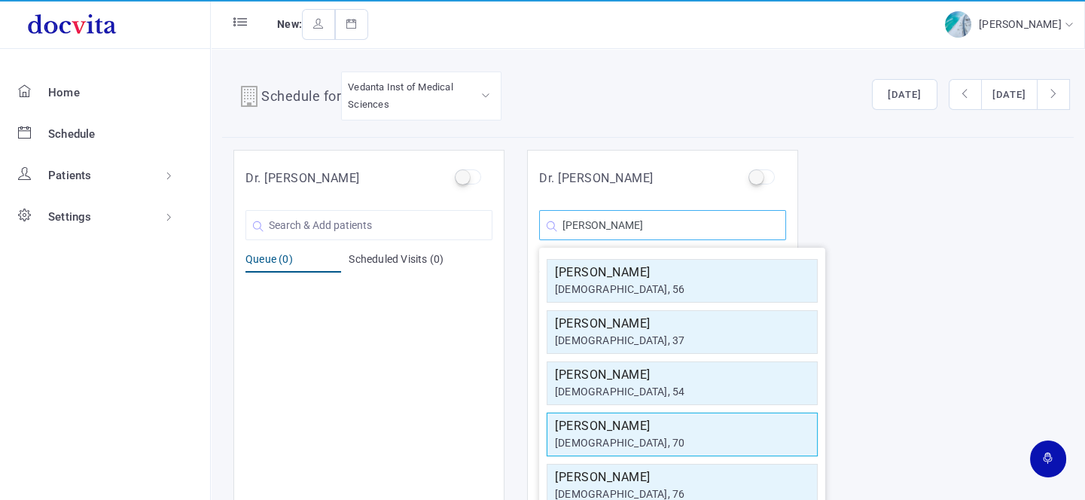
type input "[PERSON_NAME]"
click at [670, 429] on h5 "[PERSON_NAME]" at bounding box center [682, 426] width 254 height 18
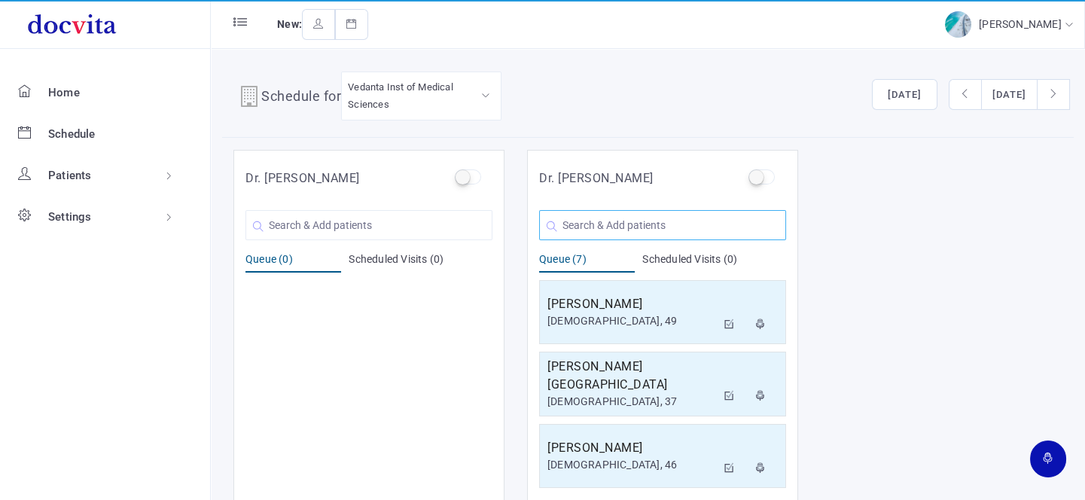
click at [633, 224] on input "text" at bounding box center [662, 225] width 247 height 30
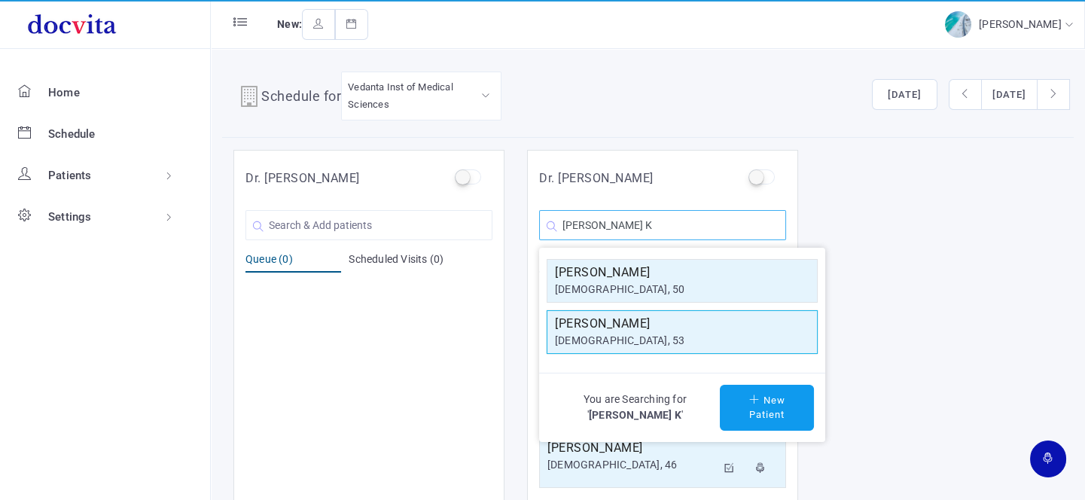
type input "[PERSON_NAME] K"
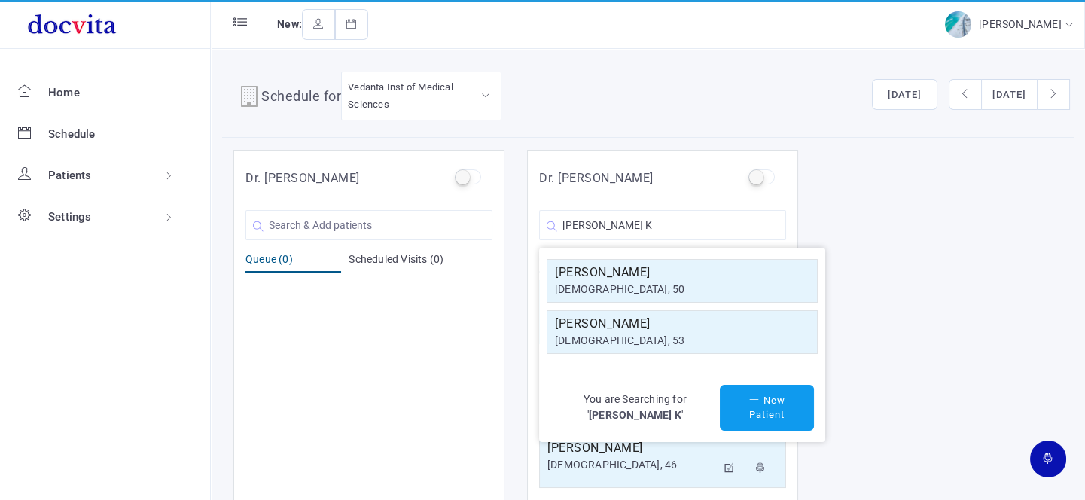
click at [589, 343] on div "[DEMOGRAPHIC_DATA], 53" at bounding box center [682, 341] width 254 height 16
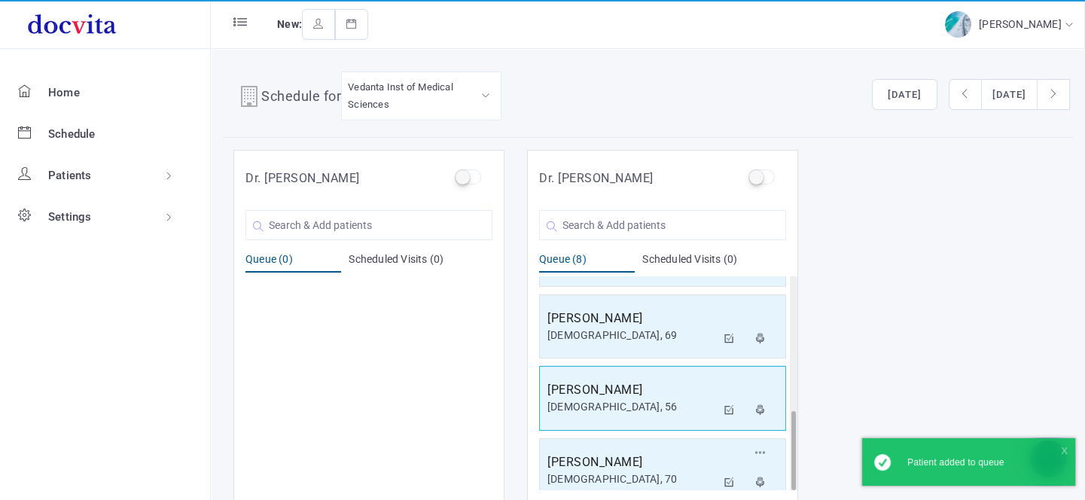
scroll to position [361, 0]
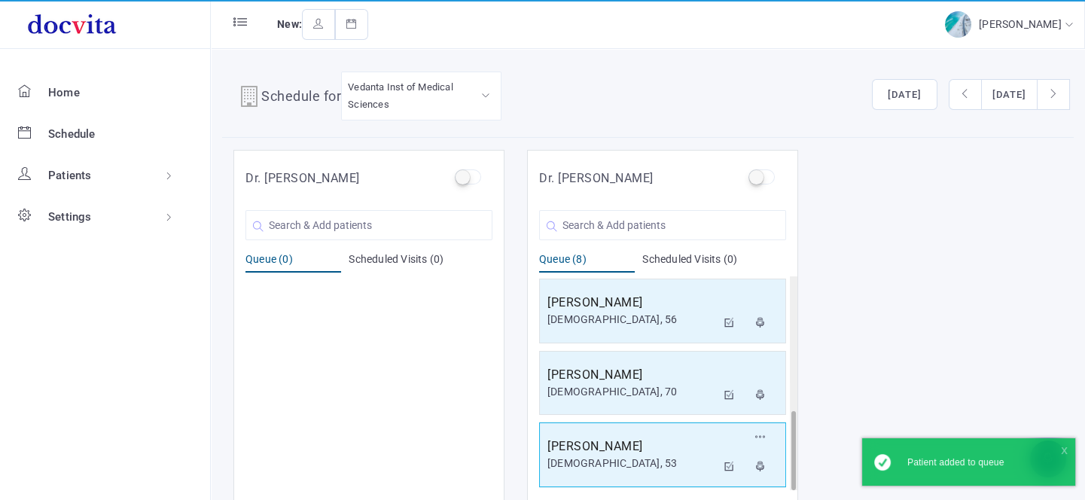
click at [662, 451] on h5 "[PERSON_NAME]" at bounding box center [631, 446] width 169 height 18
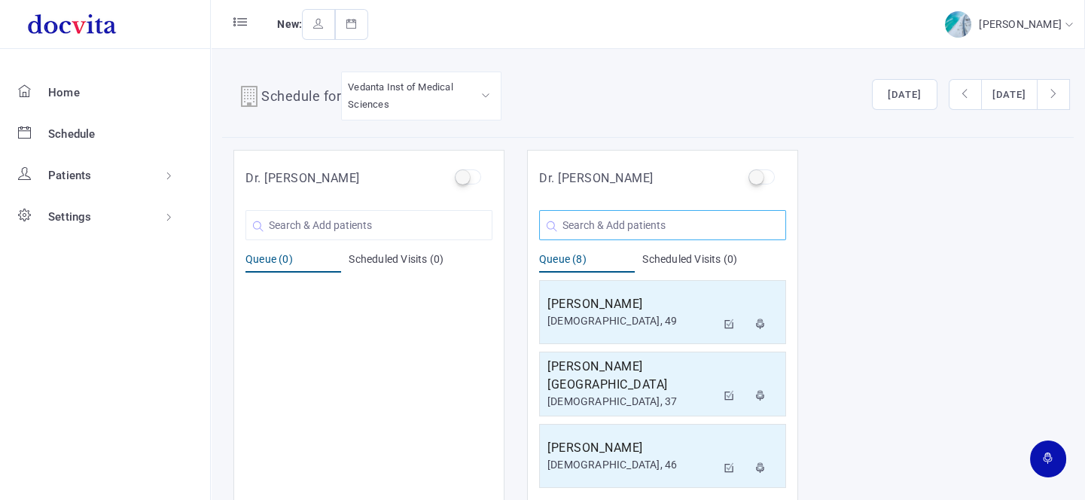
click at [596, 220] on input "text" at bounding box center [662, 225] width 247 height 30
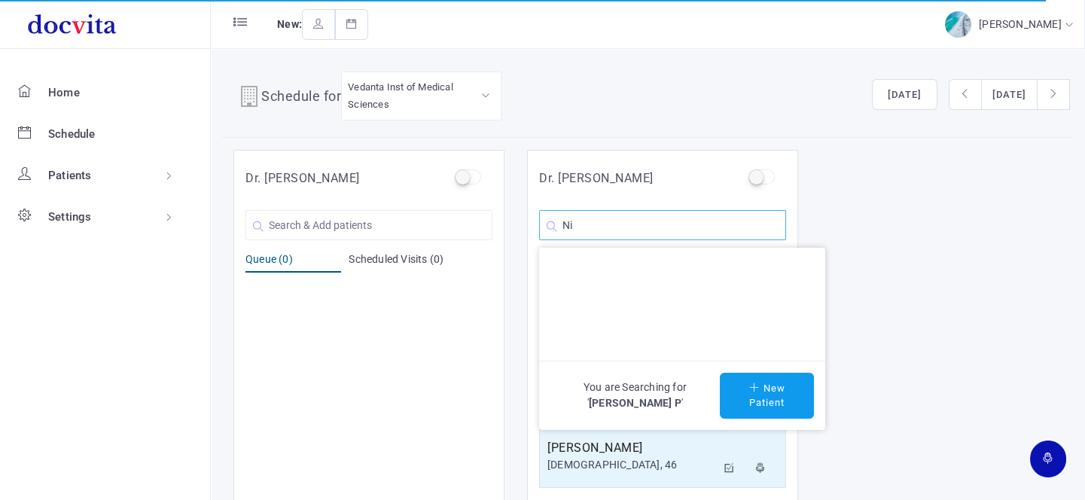
type input "N"
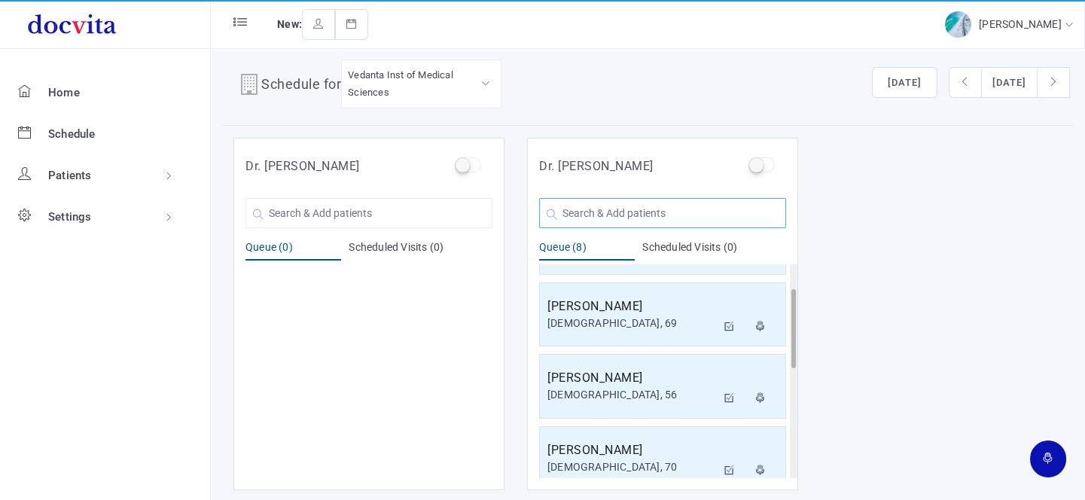
scroll to position [361, 0]
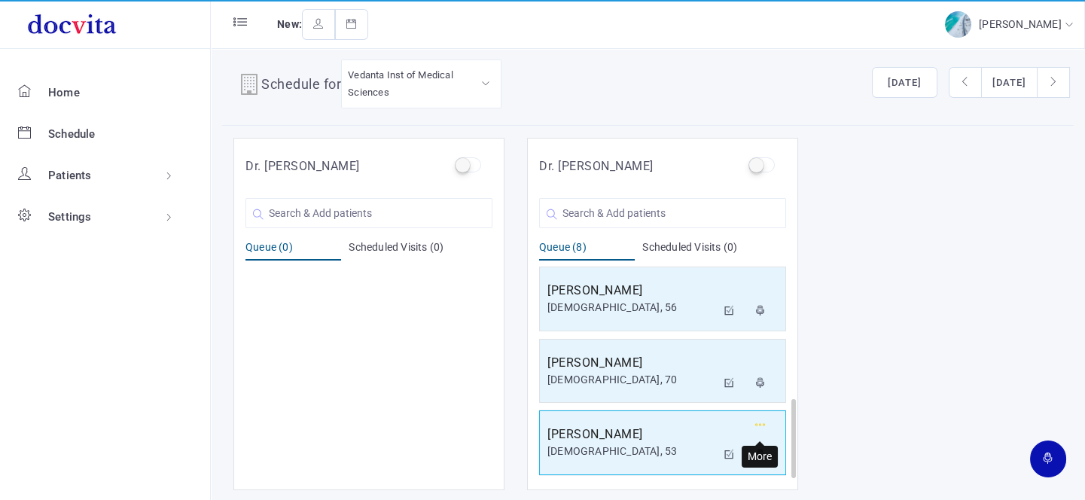
click at [756, 421] on icon "button" at bounding box center [760, 425] width 11 height 10
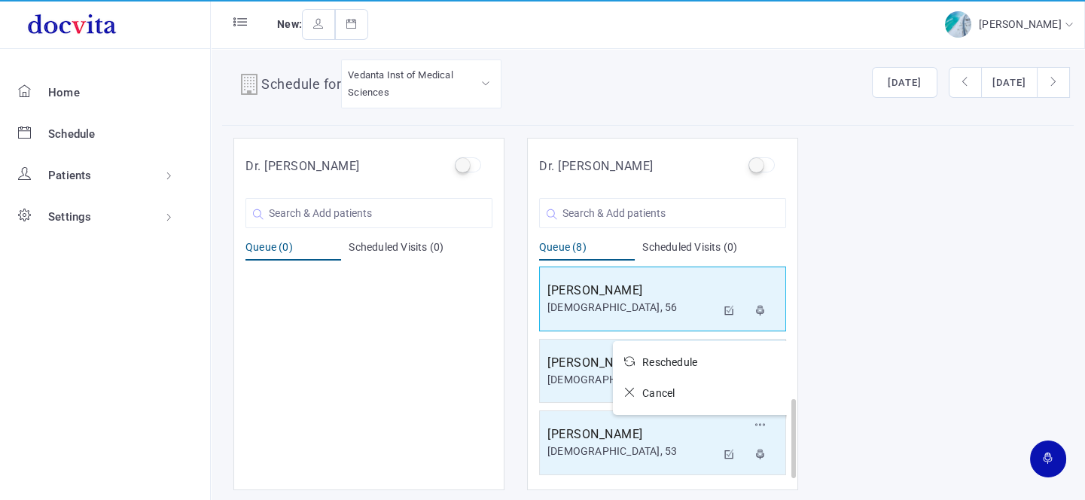
drag, startPoint x: 629, startPoint y: 393, endPoint x: 656, endPoint y: 283, distance: 113.0
click at [629, 392] on icon at bounding box center [633, 392] width 18 height 11
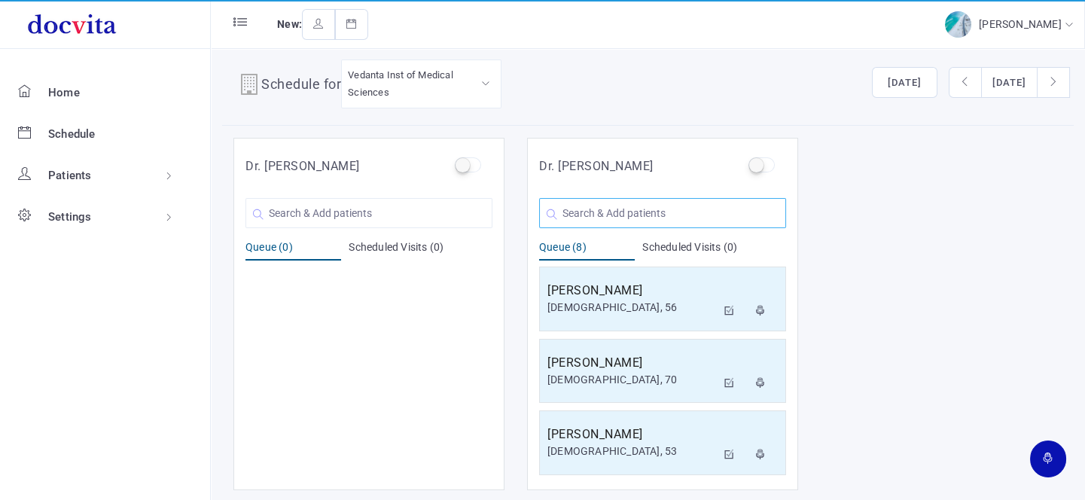
click at [654, 218] on input "text" at bounding box center [662, 213] width 247 height 30
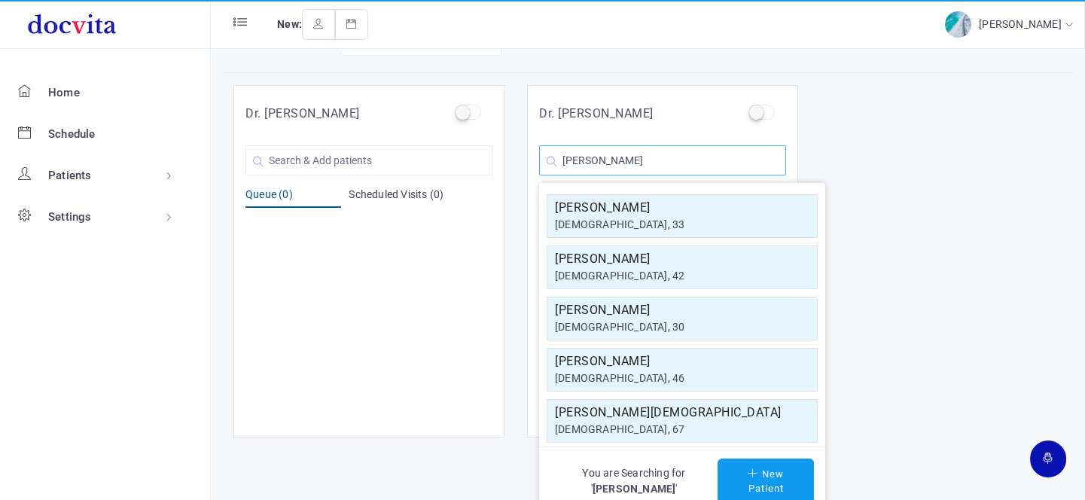
scroll to position [12, 0]
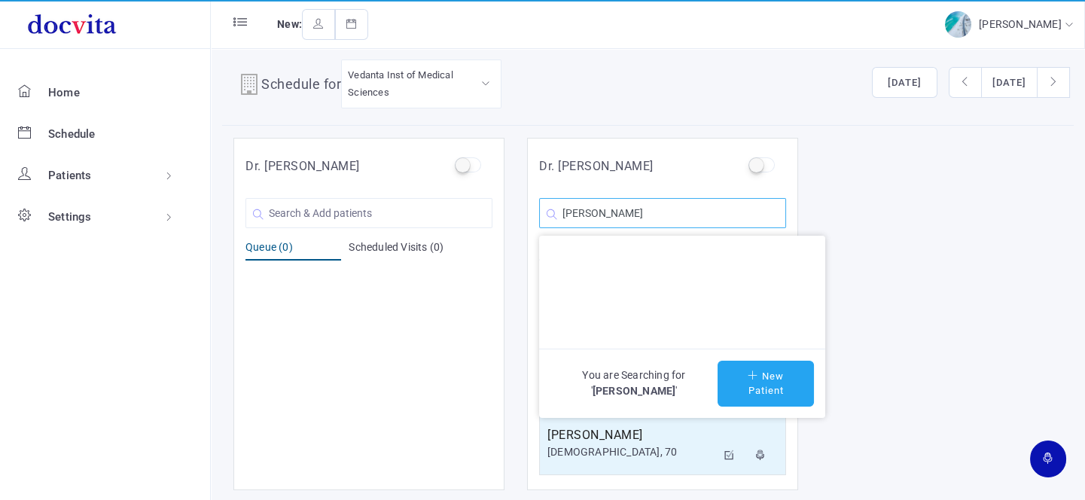
type input "[PERSON_NAME]"
click at [767, 385] on button "New Patient" at bounding box center [765, 384] width 96 height 46
type input "[PERSON_NAME]"
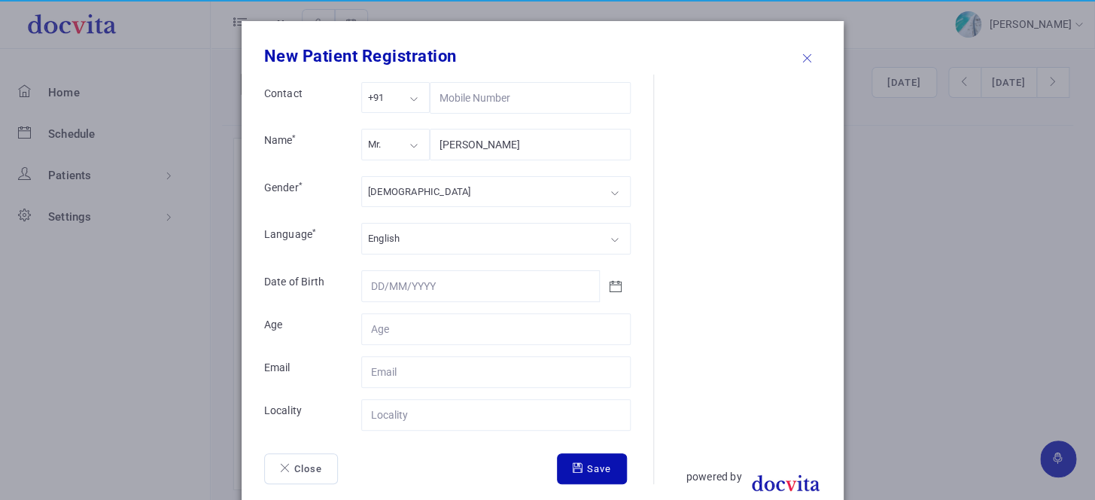
click at [407, 152] on div "Mr." at bounding box center [395, 144] width 69 height 31
drag, startPoint x: 415, startPoint y: 196, endPoint x: 415, endPoint y: 212, distance: 16.6
click at [416, 196] on div "[DEMOGRAPHIC_DATA]" at bounding box center [495, 191] width 269 height 31
drag, startPoint x: 428, startPoint y: 336, endPoint x: 431, endPoint y: 326, distance: 10.8
click at [428, 336] on input "Contact" at bounding box center [495, 329] width 269 height 32
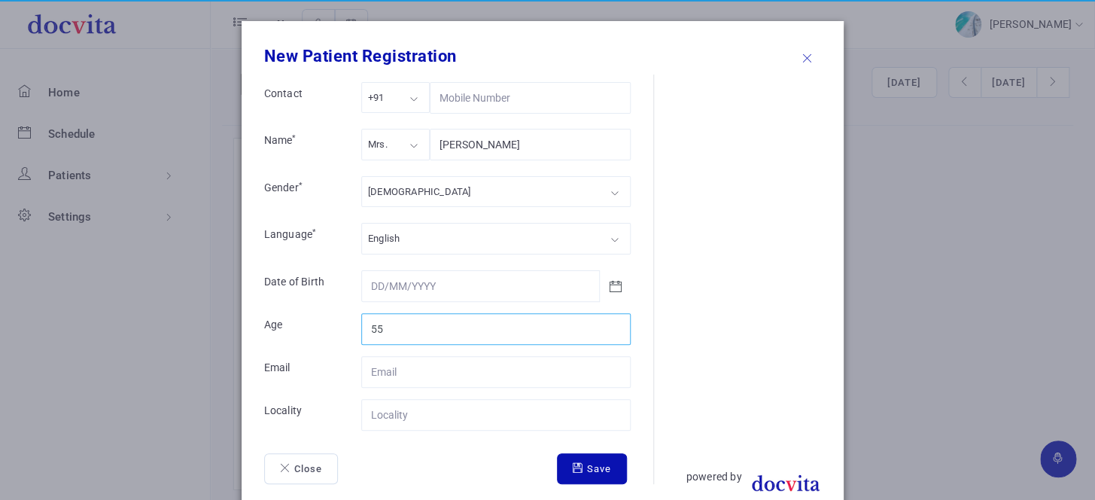
type input "55"
click at [410, 418] on input "Contact" at bounding box center [495, 415] width 269 height 32
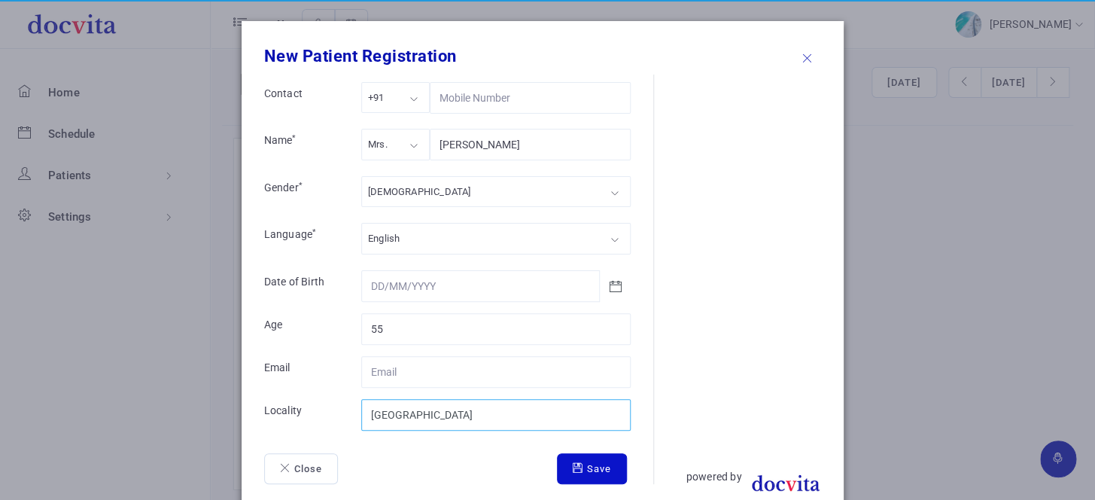
type input "[GEOGRAPHIC_DATA]"
click at [573, 467] on icon "submit" at bounding box center [580, 468] width 14 height 10
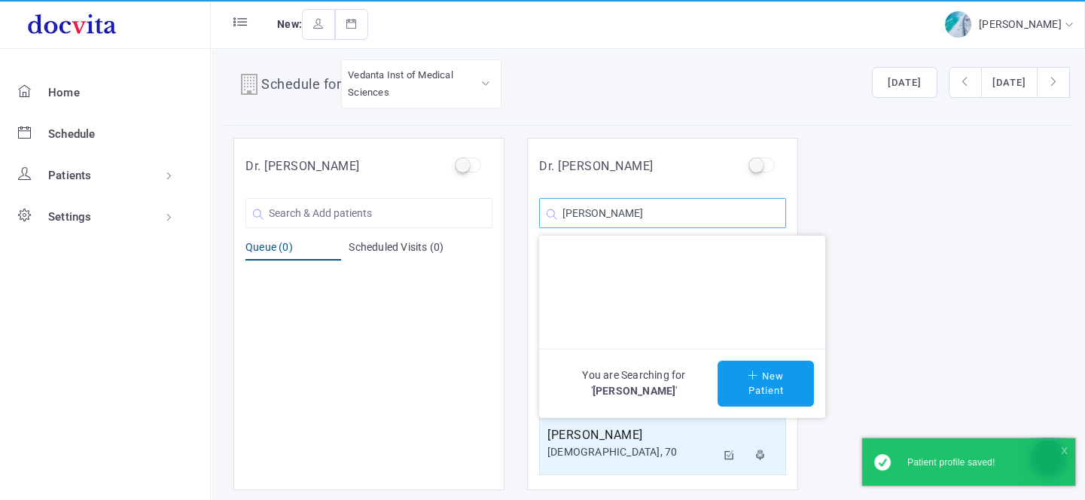
click at [681, 220] on input "[PERSON_NAME]" at bounding box center [662, 213] width 247 height 30
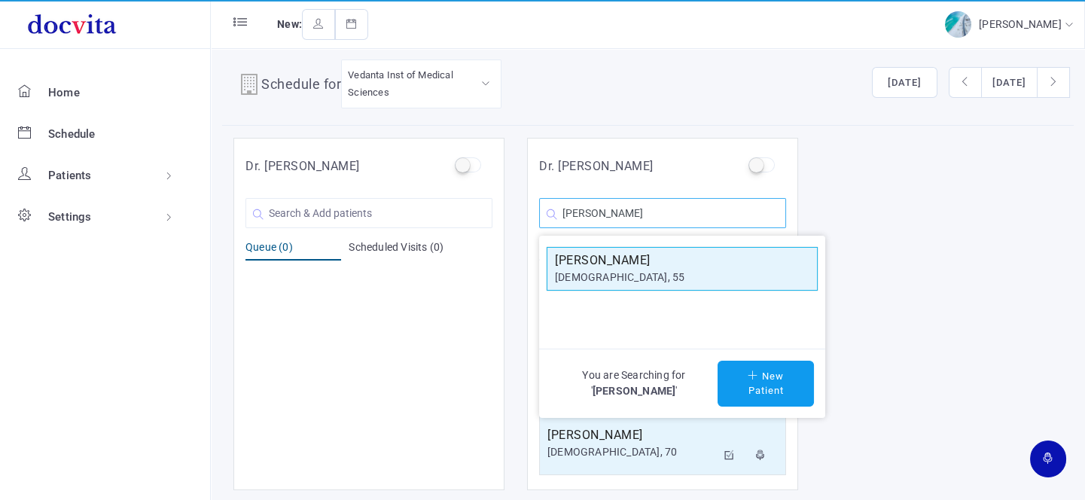
type input "[PERSON_NAME]"
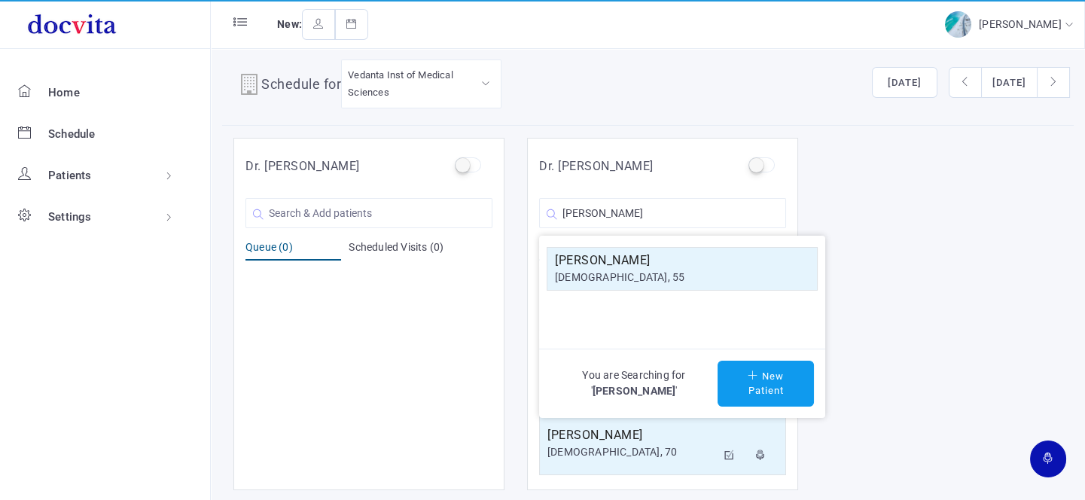
click at [670, 263] on h5 "[PERSON_NAME]" at bounding box center [682, 260] width 254 height 18
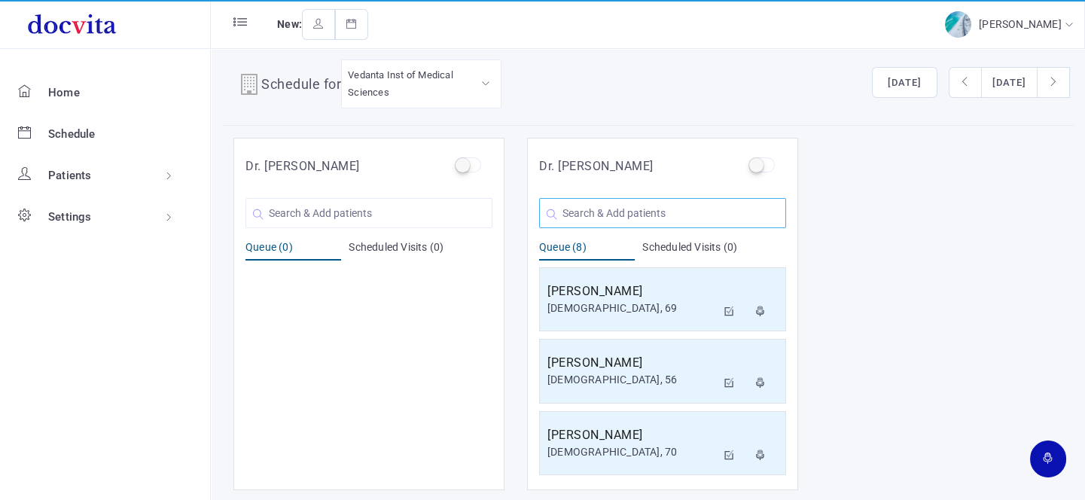
click at [576, 215] on input "text" at bounding box center [662, 213] width 247 height 30
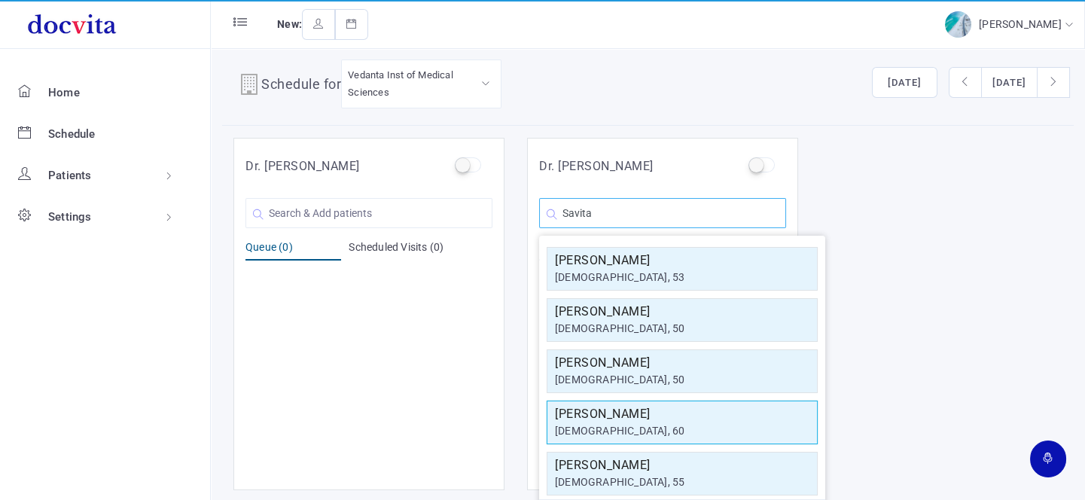
type input "Savita"
drag, startPoint x: 644, startPoint y: 431, endPoint x: 647, endPoint y: 422, distance: 9.5
click at [644, 429] on div "[DEMOGRAPHIC_DATA], 60" at bounding box center [682, 431] width 254 height 16
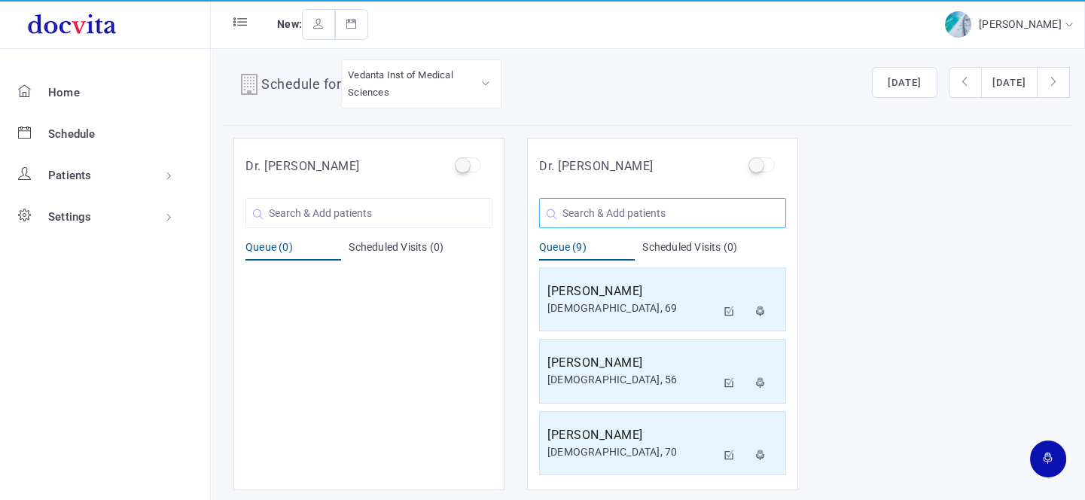
click at [677, 216] on input "text" at bounding box center [662, 213] width 247 height 30
type input "h"
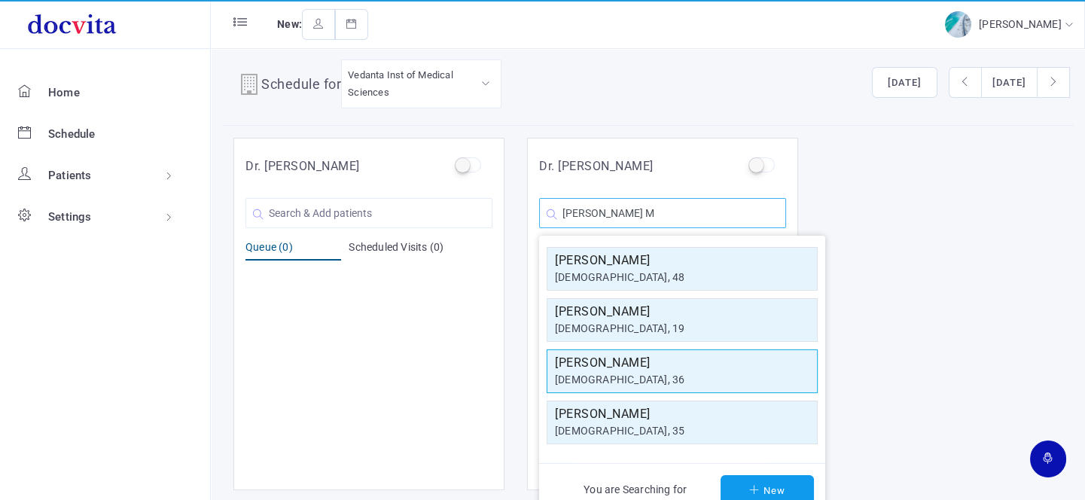
type input "[PERSON_NAME] M"
click at [654, 368] on h5 "[PERSON_NAME]" at bounding box center [682, 363] width 254 height 18
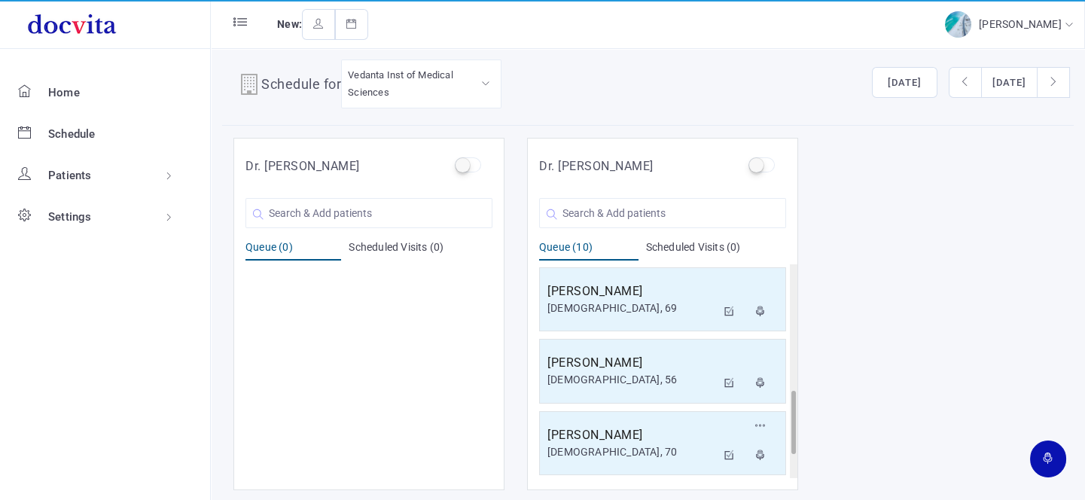
scroll to position [504, 0]
click at [649, 444] on div "[DEMOGRAPHIC_DATA], 36" at bounding box center [631, 452] width 169 height 16
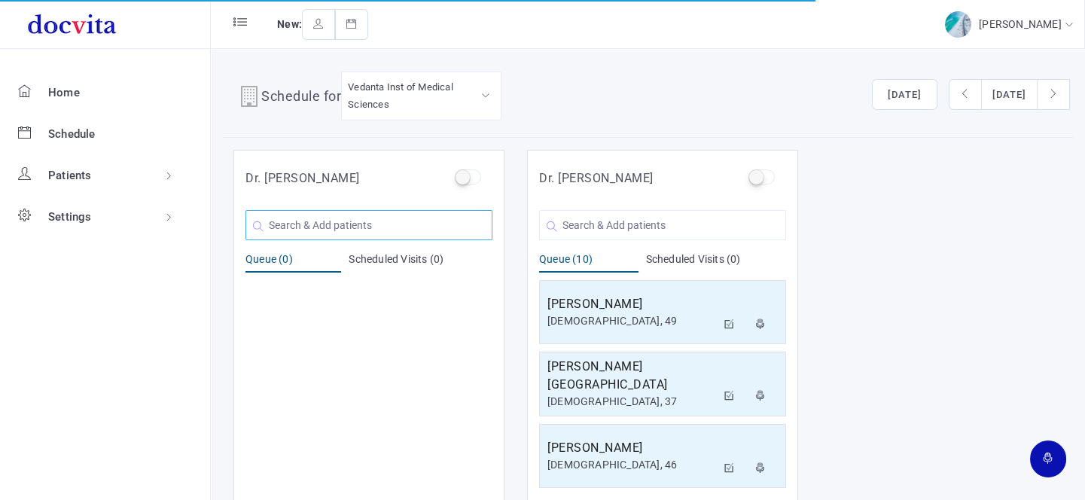
click at [382, 216] on input "text" at bounding box center [368, 225] width 247 height 30
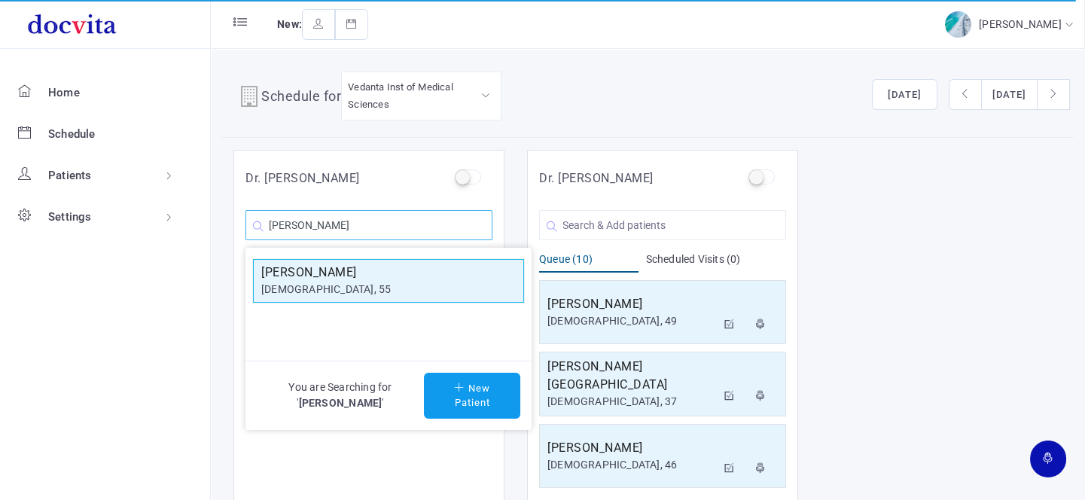
type input "[PERSON_NAME]"
click at [405, 286] on div "[DEMOGRAPHIC_DATA], 55" at bounding box center [388, 290] width 254 height 16
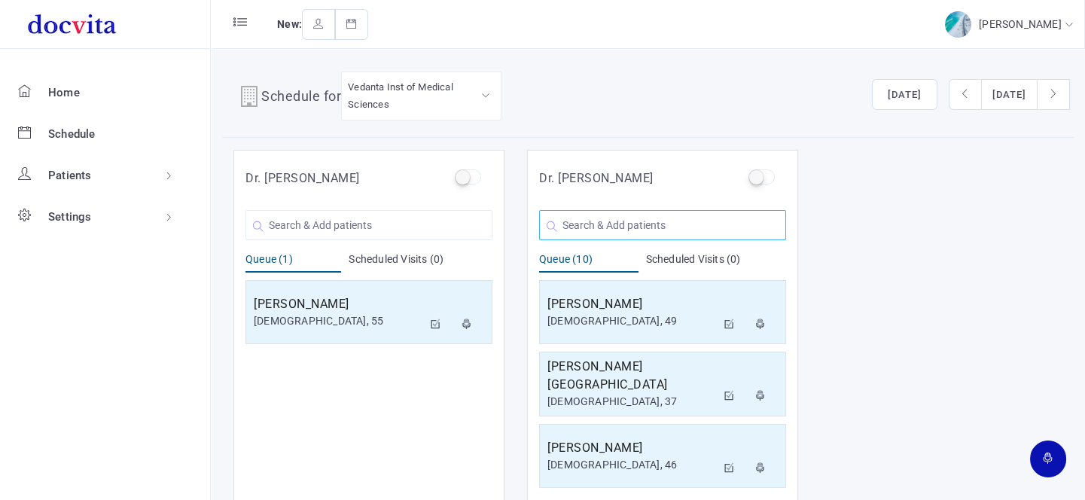
click at [654, 218] on input "text" at bounding box center [662, 225] width 247 height 30
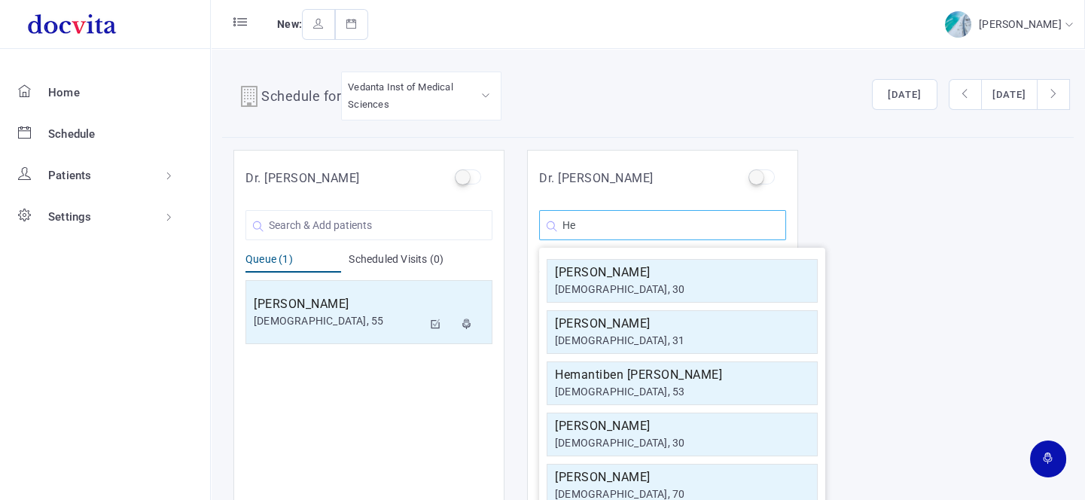
type input "H"
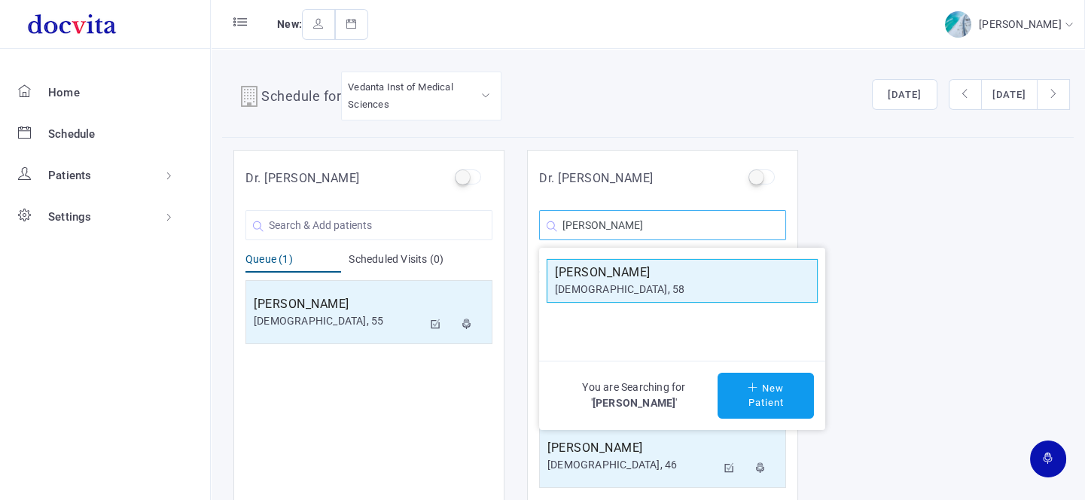
type input "[PERSON_NAME]"
click at [674, 272] on h5 "[PERSON_NAME]" at bounding box center [682, 272] width 254 height 18
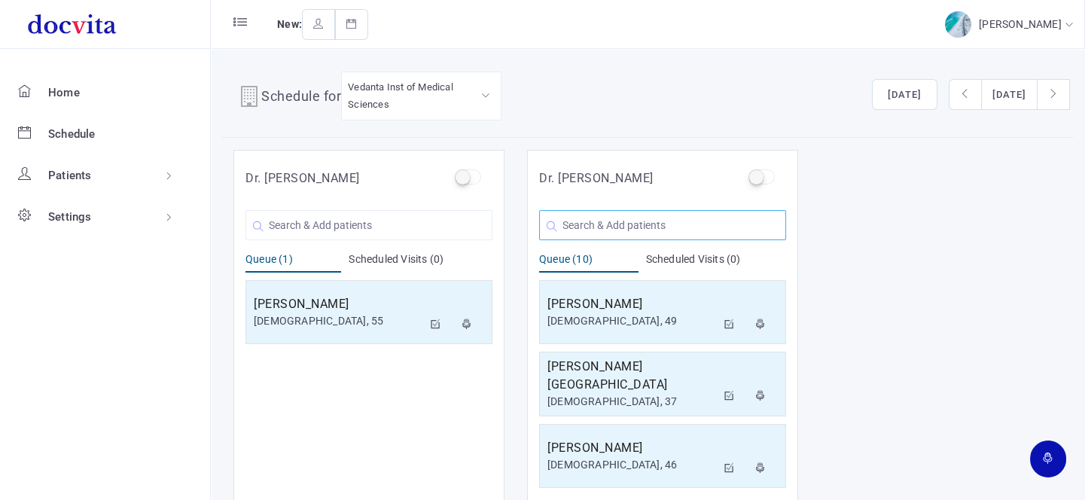
click at [655, 220] on input "text" at bounding box center [662, 225] width 247 height 30
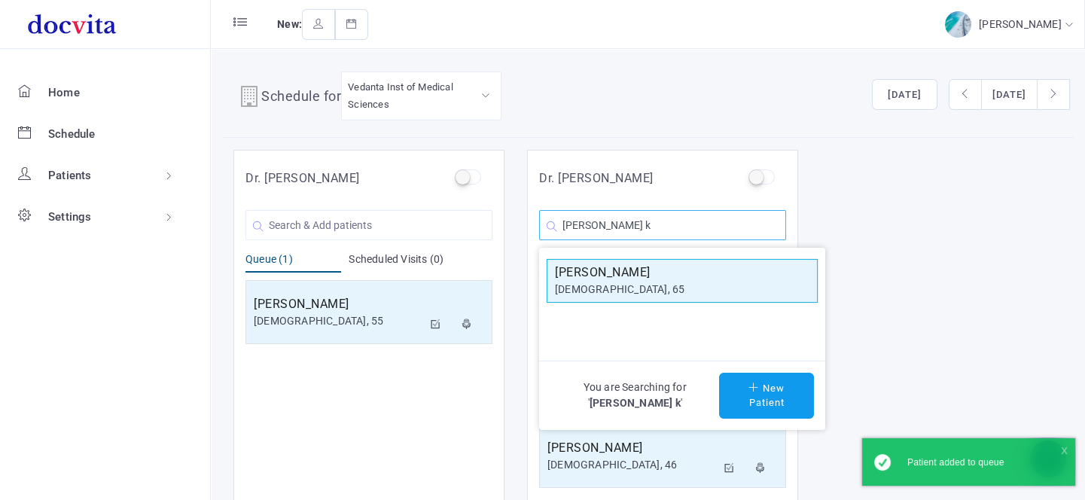
type input "[PERSON_NAME] k"
click at [668, 269] on h5 "[PERSON_NAME]" at bounding box center [682, 272] width 254 height 18
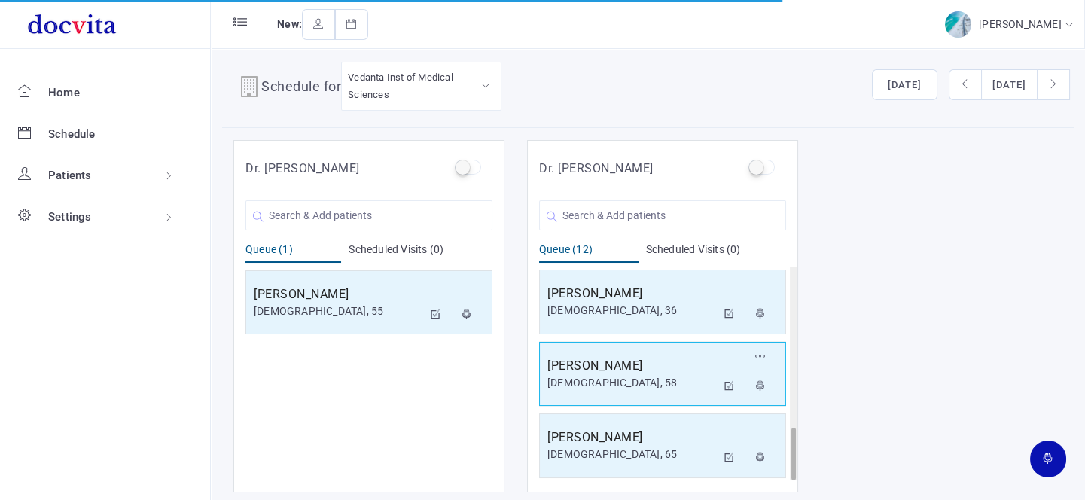
scroll to position [12, 0]
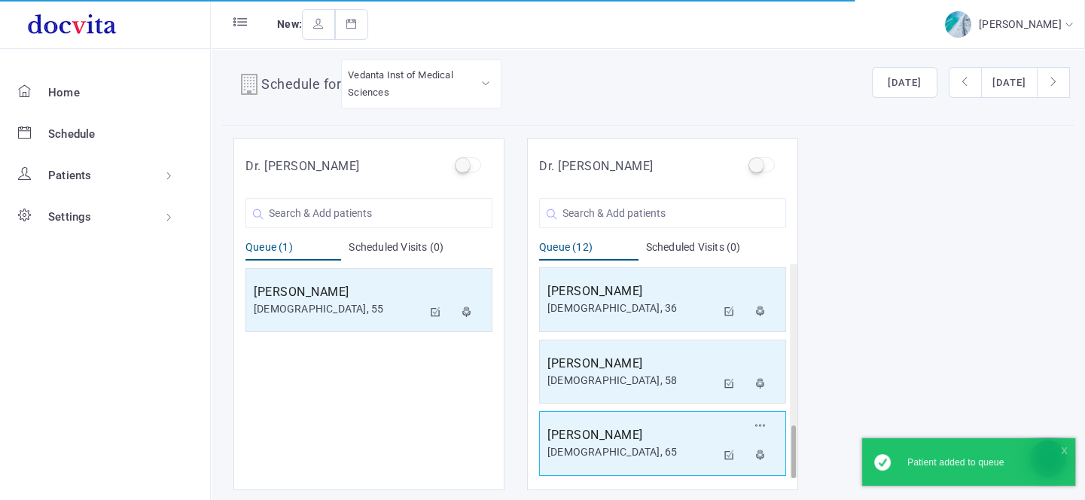
click at [660, 444] on div "[DEMOGRAPHIC_DATA], 65" at bounding box center [631, 452] width 169 height 16
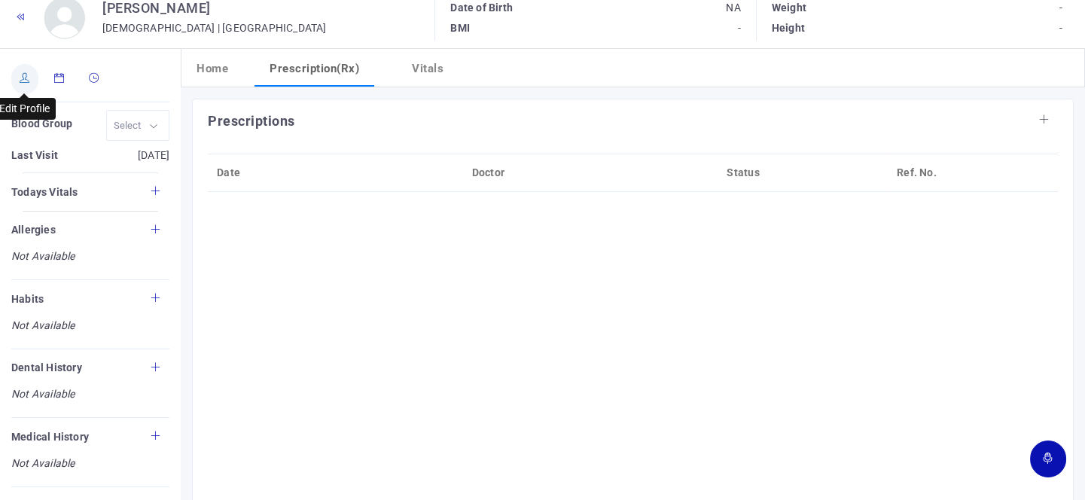
click at [27, 82] on link at bounding box center [24, 79] width 27 height 30
type input "[PERSON_NAME]"
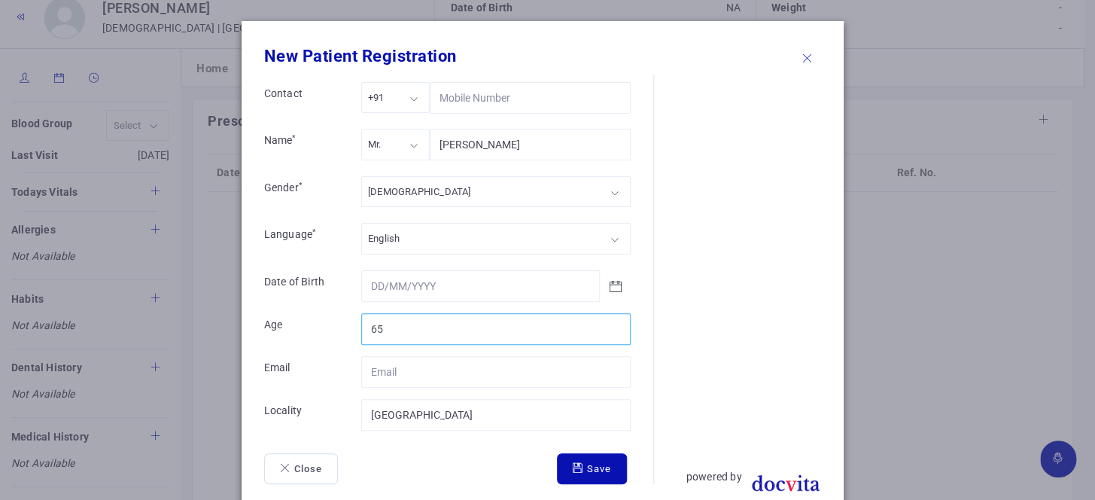
click at [425, 327] on input "65" at bounding box center [495, 329] width 269 height 32
type input "67"
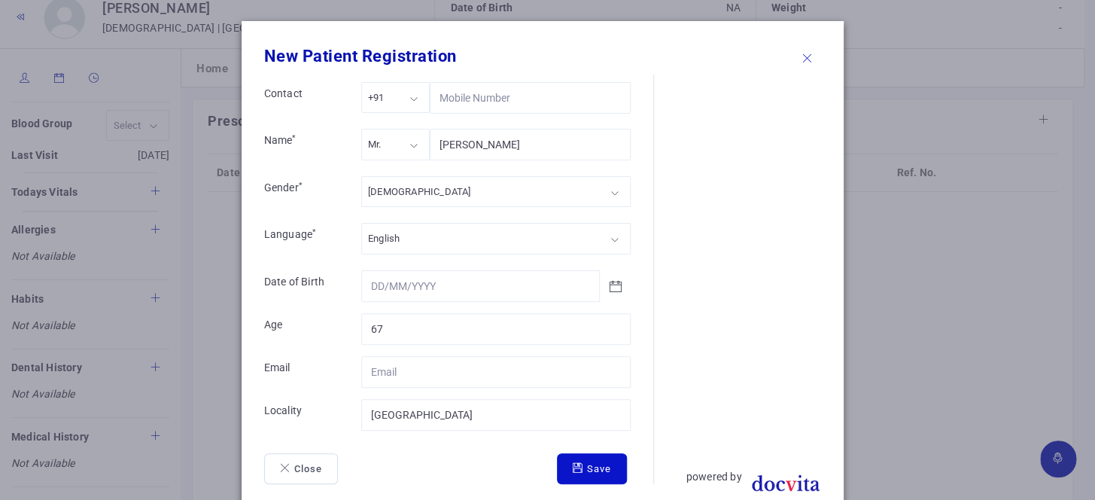
click at [591, 476] on button "Save" at bounding box center [592, 469] width 70 height 32
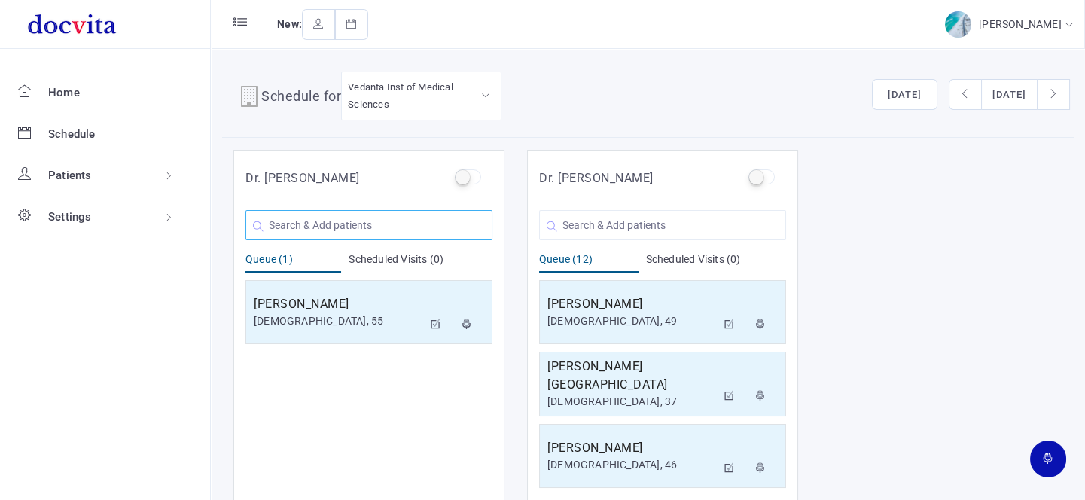
click at [416, 225] on input "text" at bounding box center [368, 225] width 247 height 30
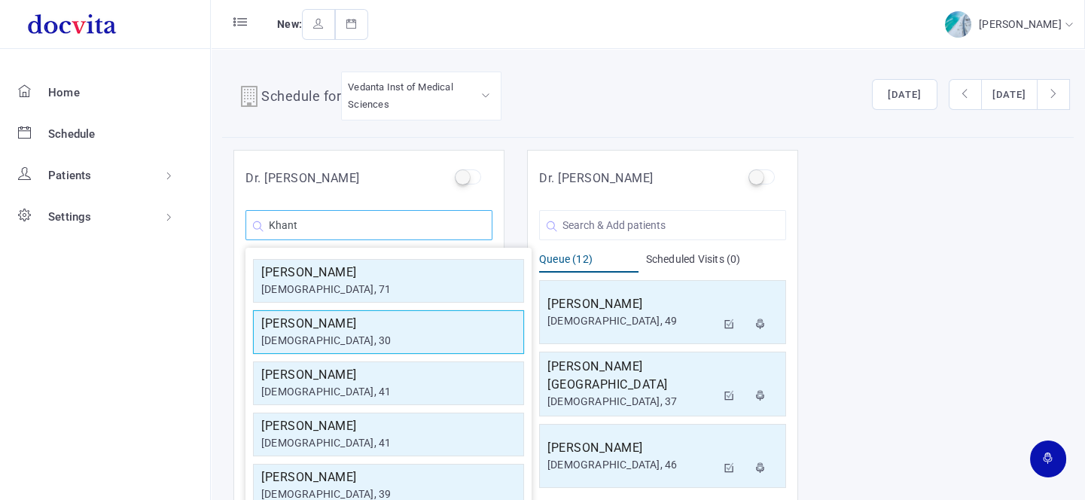
scroll to position [65, 0]
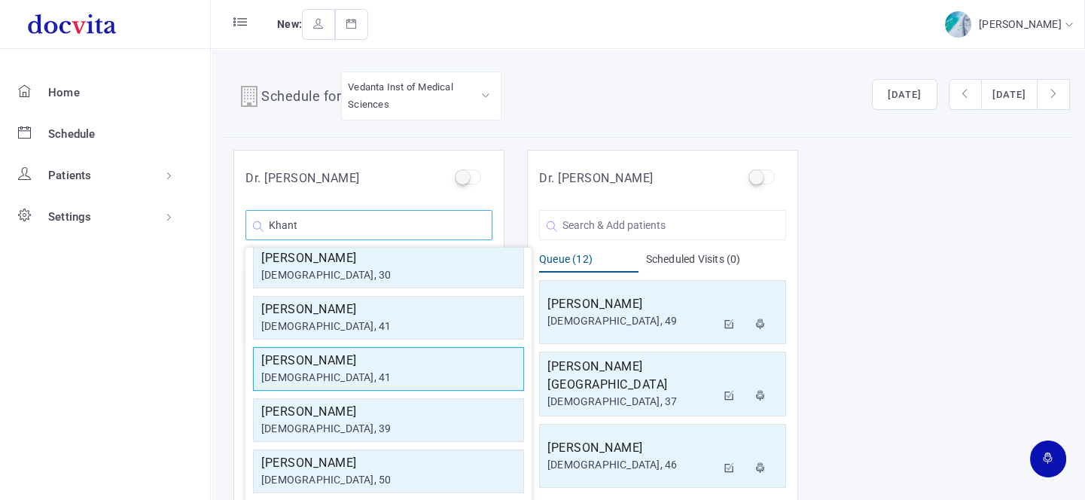
type input "Khant"
click at [380, 361] on h5 "[PERSON_NAME]" at bounding box center [388, 361] width 254 height 18
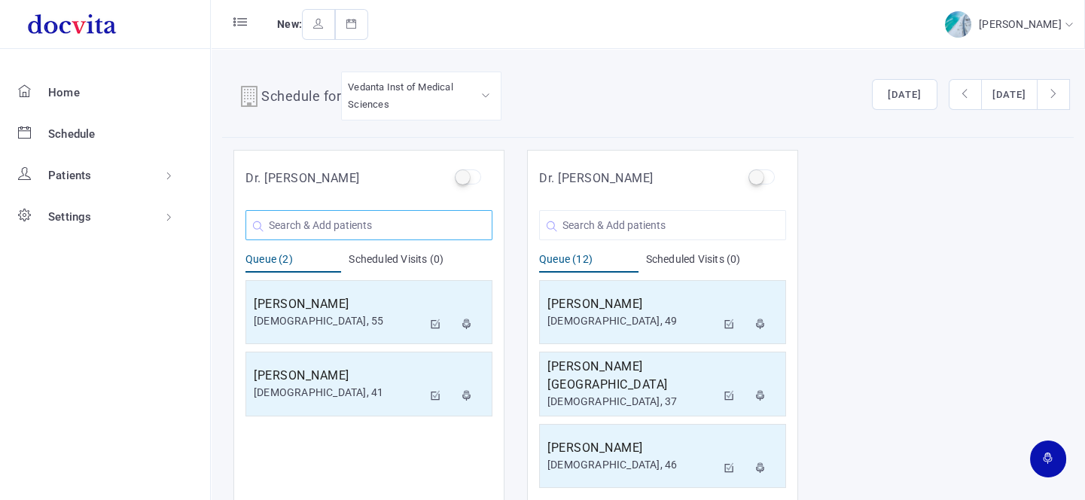
click at [380, 227] on input "text" at bounding box center [368, 225] width 247 height 30
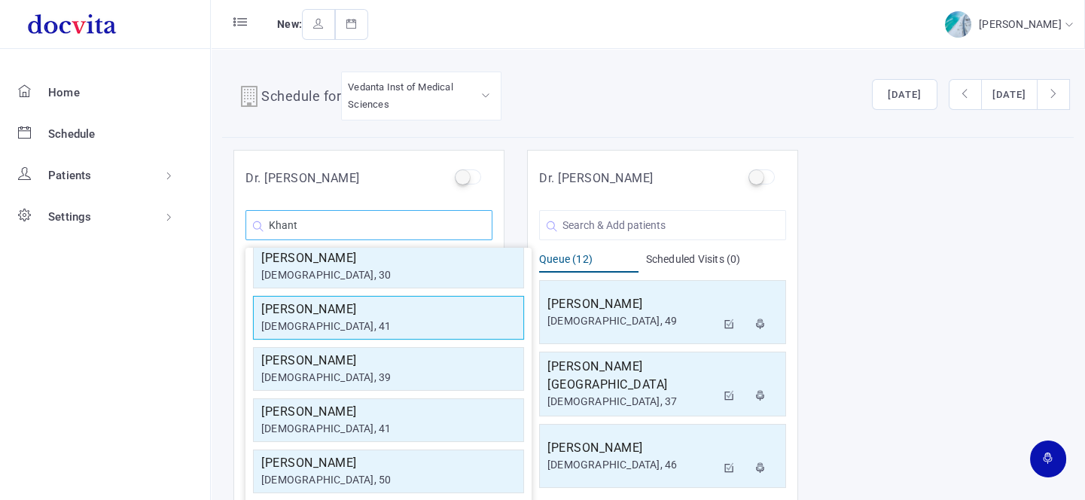
type input "Khant"
click at [371, 305] on h5 "[PERSON_NAME]" at bounding box center [388, 309] width 254 height 18
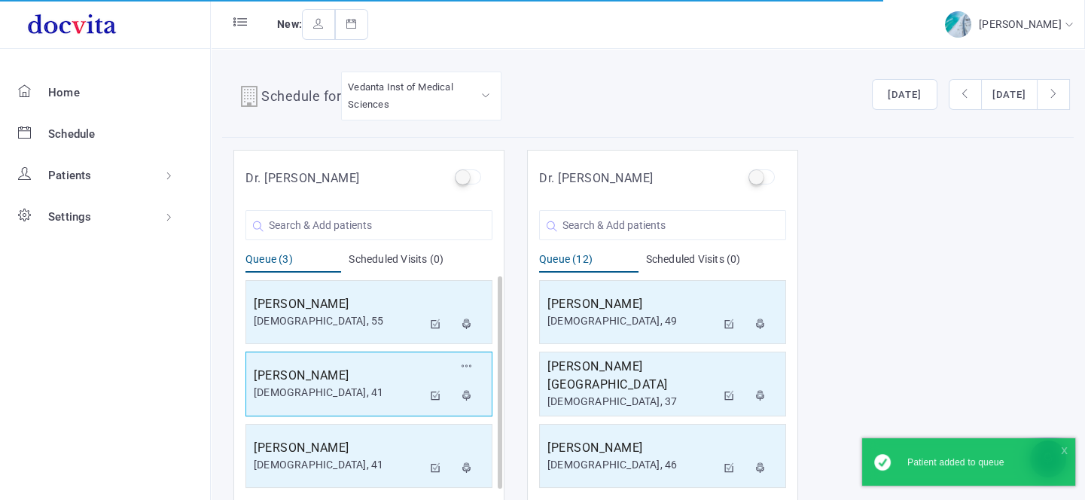
click at [370, 391] on div "[DEMOGRAPHIC_DATA], 41" at bounding box center [338, 393] width 169 height 16
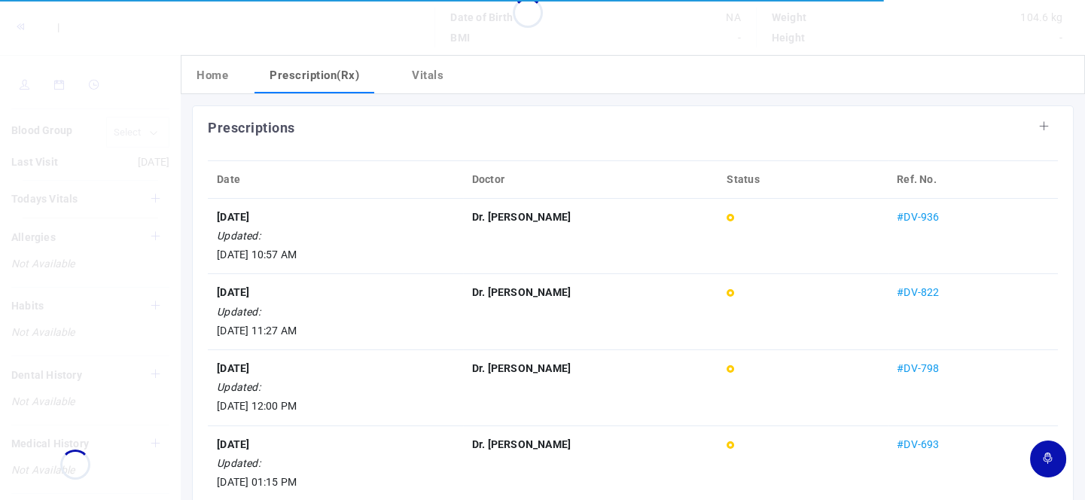
click at [24, 90] on div "Blood Group Last Visit [DATE] Todays Vitals Allergies Not Available Habits Not …" at bounding box center [90, 479] width 181 height 848
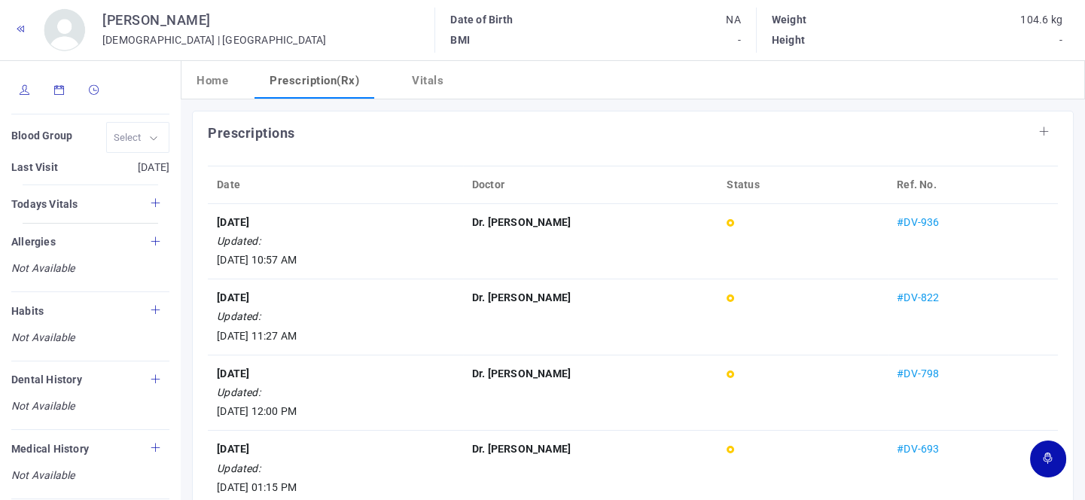
click at [23, 89] on icon at bounding box center [25, 90] width 11 height 10
type input "[PERSON_NAME]"
type input "41"
type input "Lunawada"
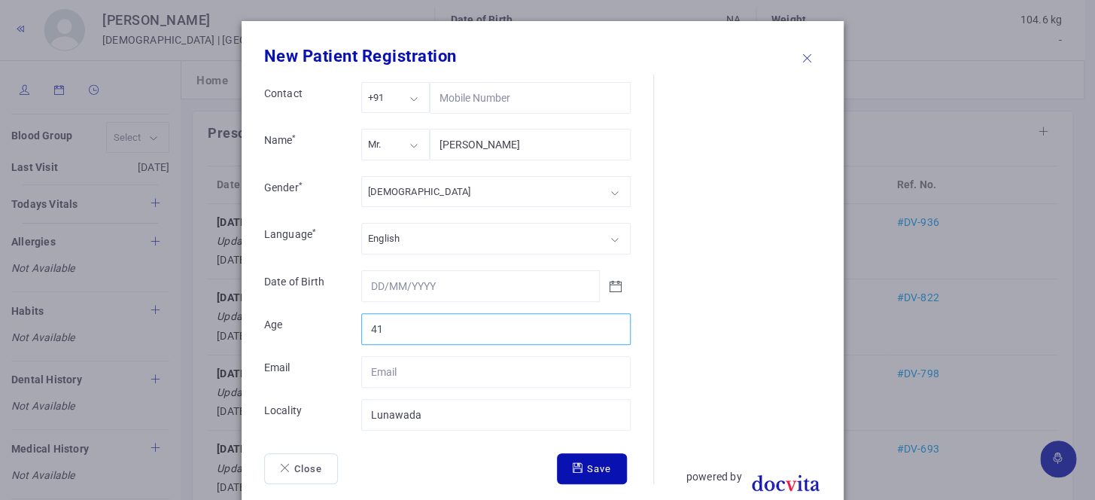
click at [386, 327] on input "41" at bounding box center [495, 329] width 269 height 32
type input "42"
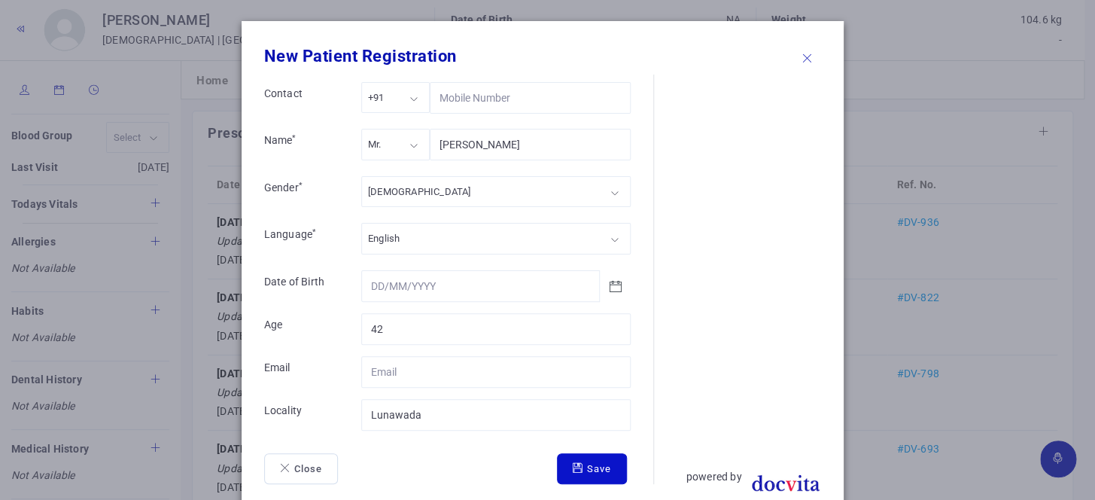
click at [577, 473] on button "Save" at bounding box center [592, 469] width 70 height 32
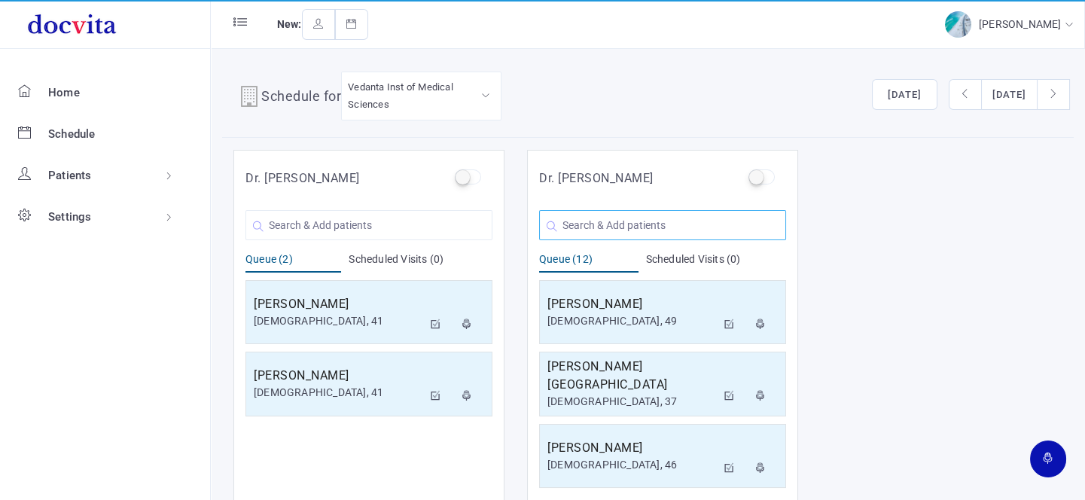
click at [638, 232] on input "text" at bounding box center [662, 225] width 247 height 30
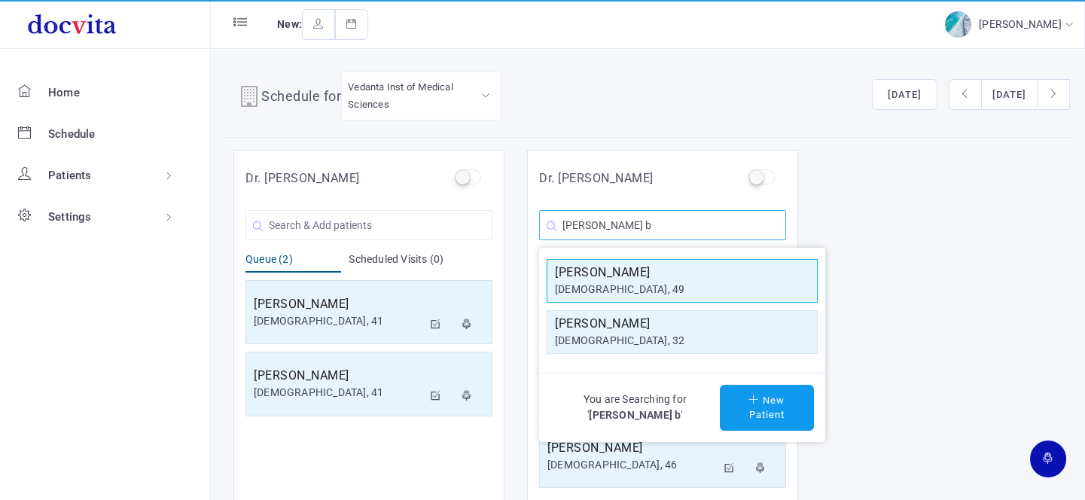
type input "[PERSON_NAME] b"
click at [634, 278] on h5 "[PERSON_NAME]" at bounding box center [682, 272] width 254 height 18
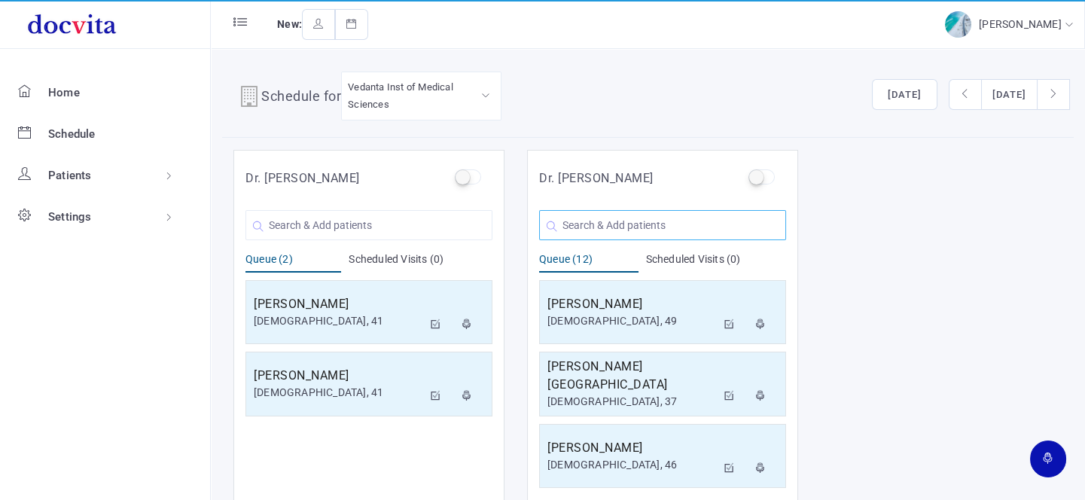
click at [640, 230] on input "text" at bounding box center [662, 225] width 247 height 30
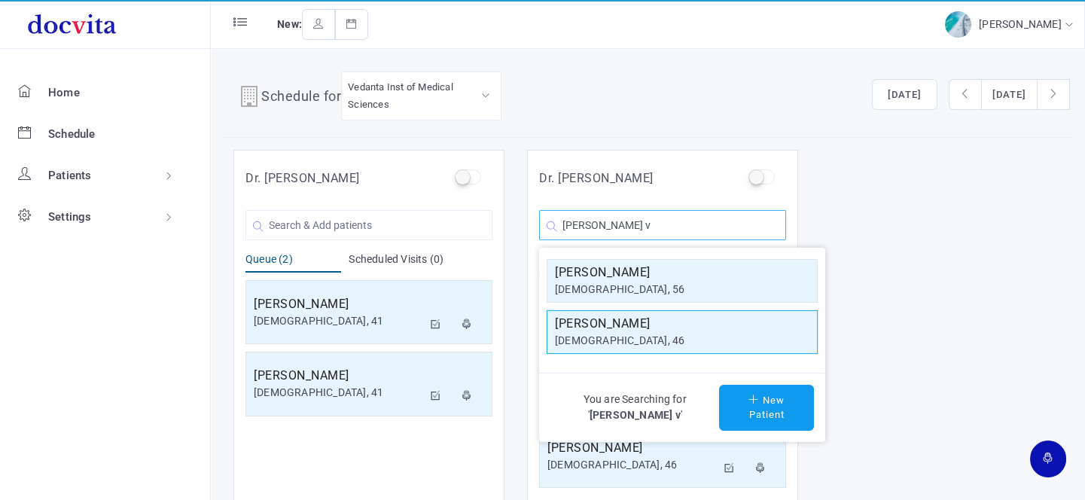
type input "[PERSON_NAME] v"
click at [616, 338] on div "[DEMOGRAPHIC_DATA], 46" at bounding box center [682, 341] width 254 height 16
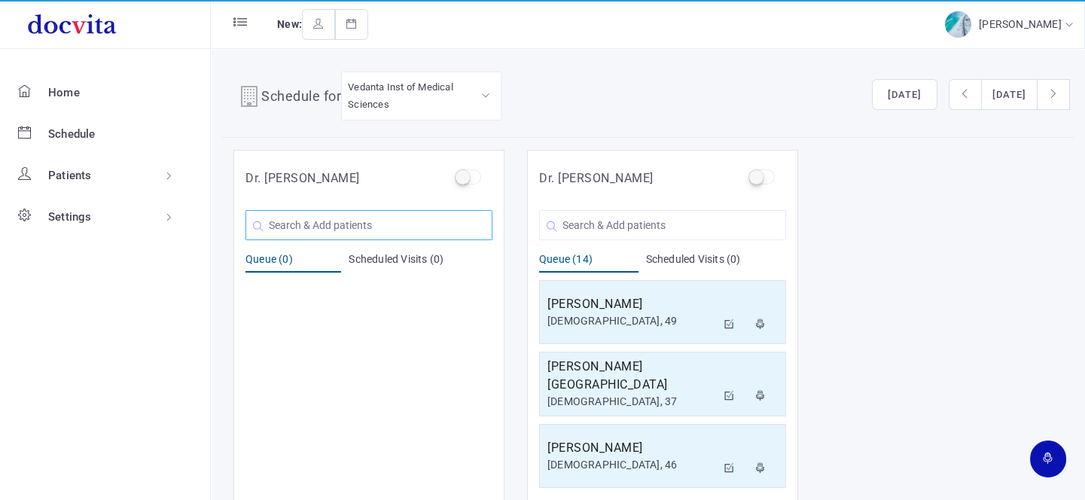
click at [381, 234] on input "text" at bounding box center [368, 225] width 247 height 30
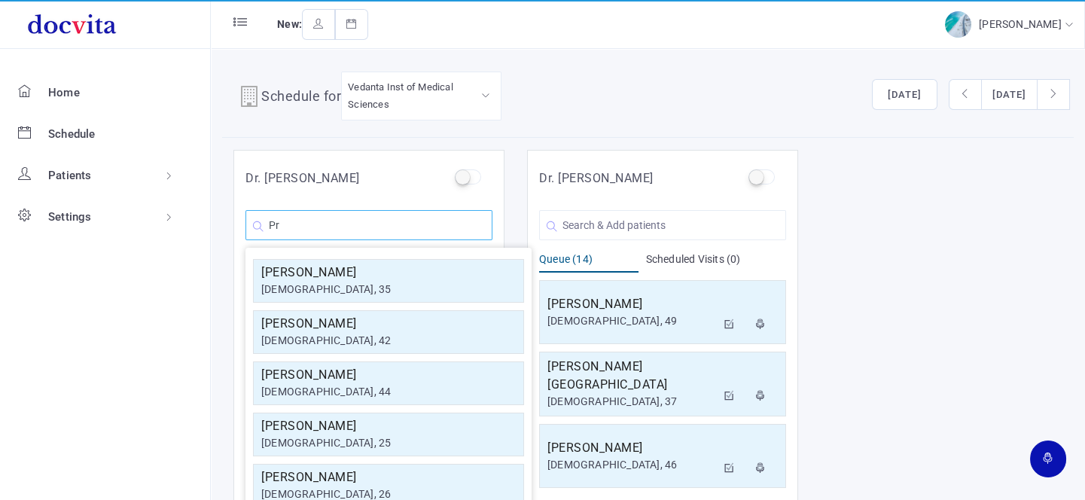
type input "P"
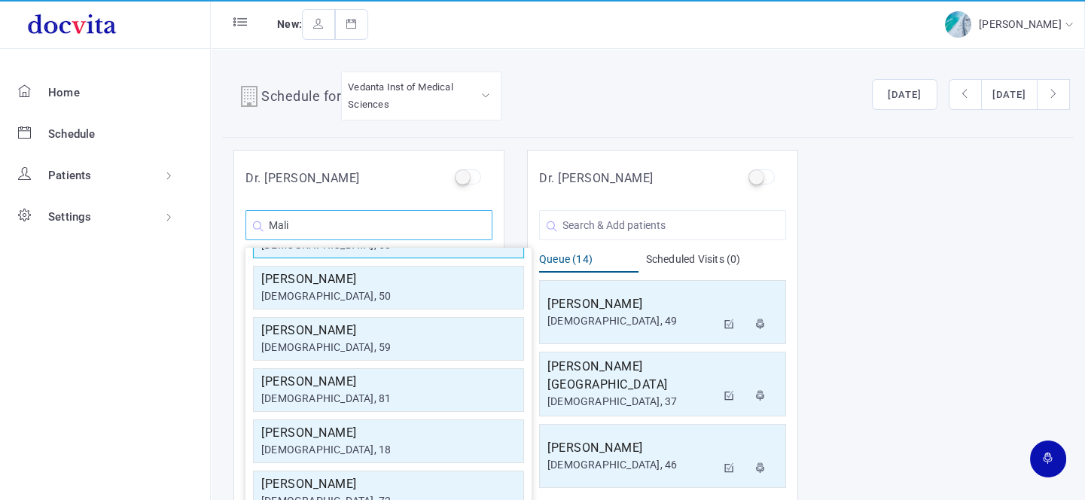
scroll to position [269, 0]
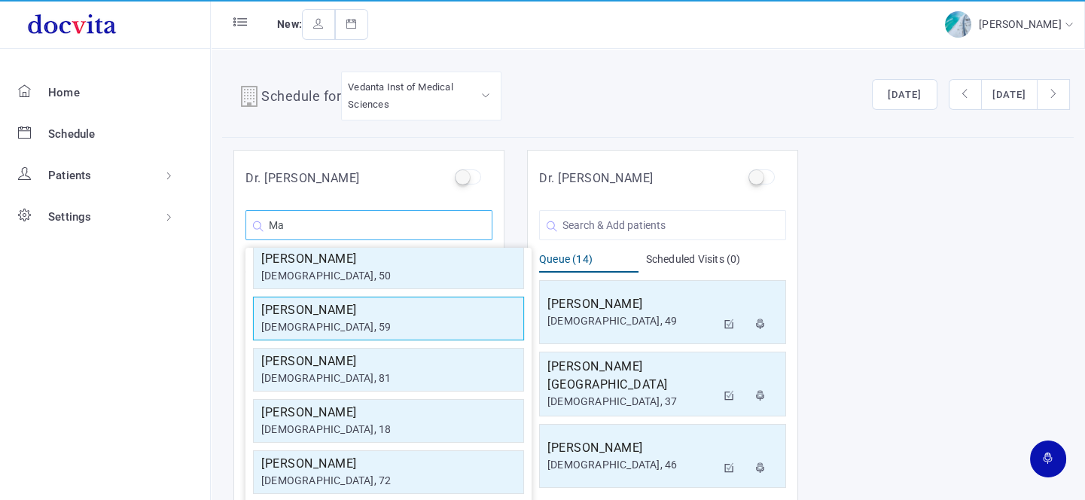
type input "M"
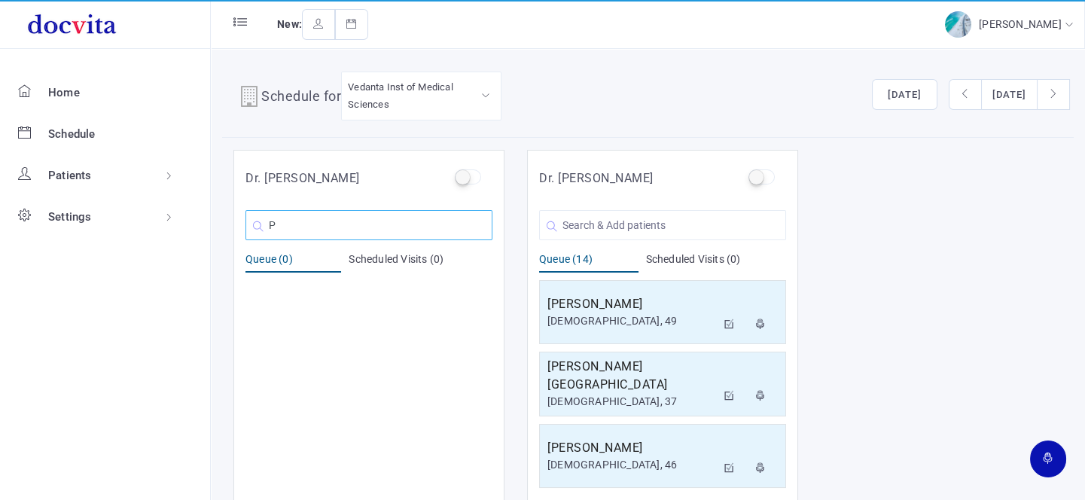
scroll to position [0, 0]
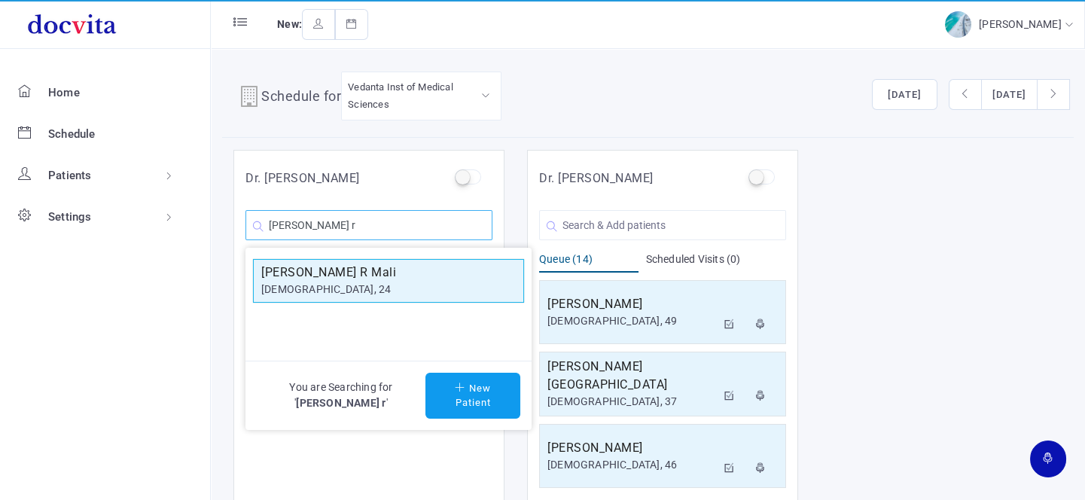
type input "[PERSON_NAME] r"
click at [337, 286] on div "[DEMOGRAPHIC_DATA], 24" at bounding box center [388, 290] width 254 height 16
